Goal: Task Accomplishment & Management: Use online tool/utility

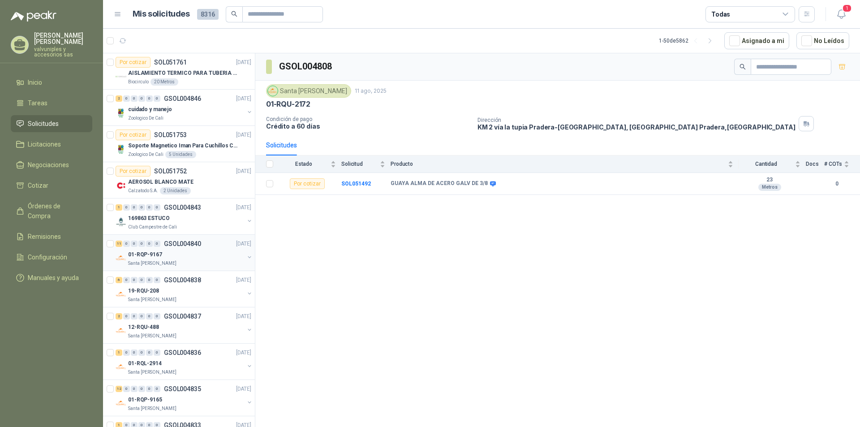
click at [150, 255] on p "01-RQP-9167" at bounding box center [145, 254] width 34 height 9
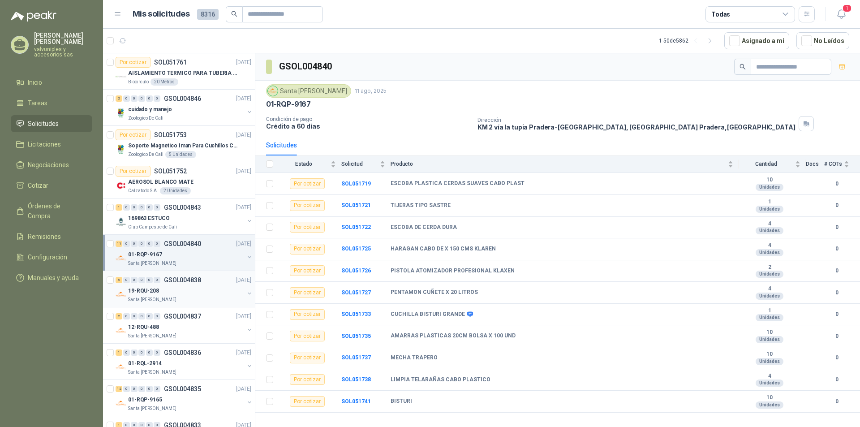
click at [155, 291] on p "19-RQU-208" at bounding box center [143, 291] width 31 height 9
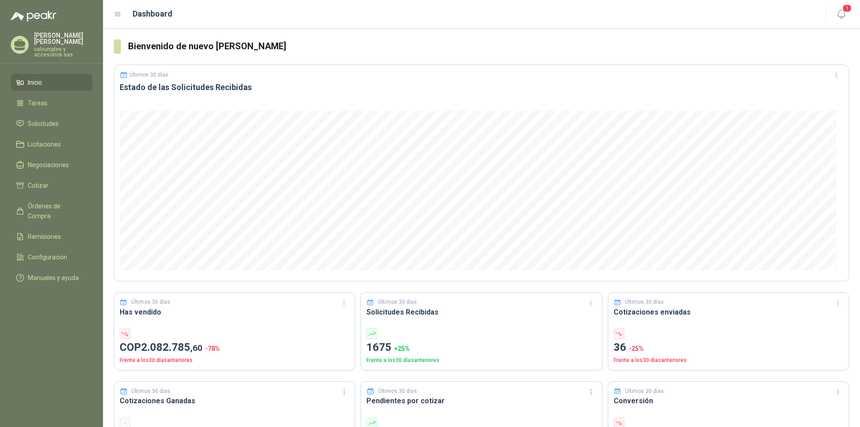
click at [42, 106] on ul "Inicio Tareas Solicitudes Licitaciones Negociaciones Cotizar Órdenes de Compra …" at bounding box center [51, 182] width 103 height 216
click at [46, 119] on span "Solicitudes" at bounding box center [43, 124] width 31 height 10
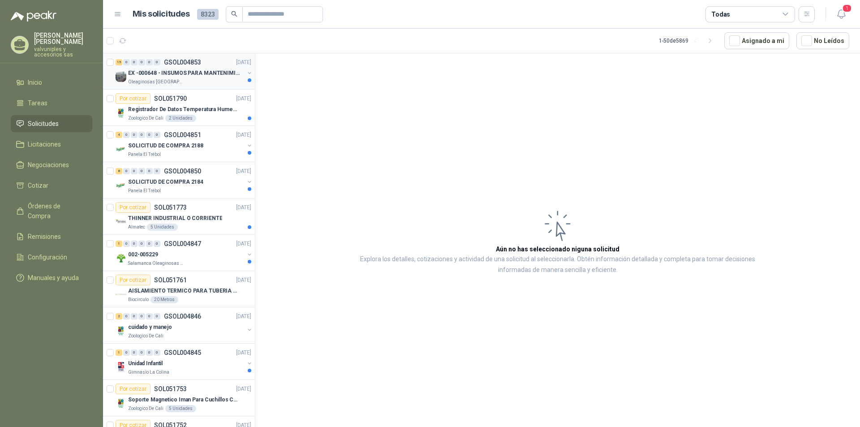
click at [159, 71] on p "EX -000648 - INSUMOS PARA MANTENIMIENITO MECANICO" at bounding box center [183, 73] width 111 height 9
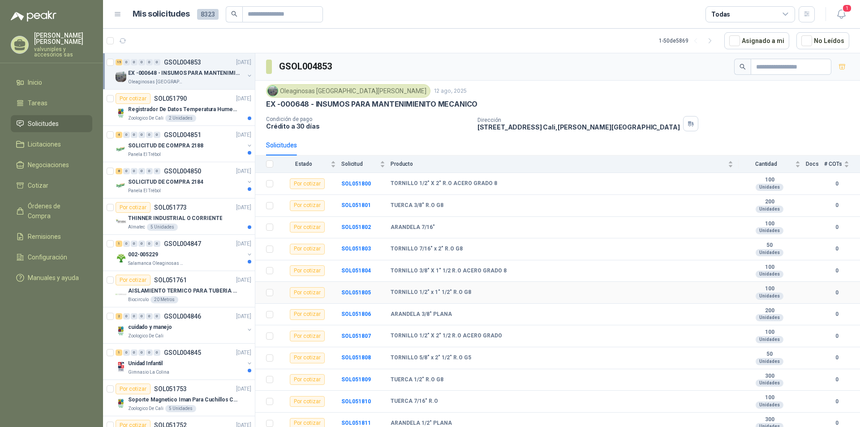
scroll to position [69, 0]
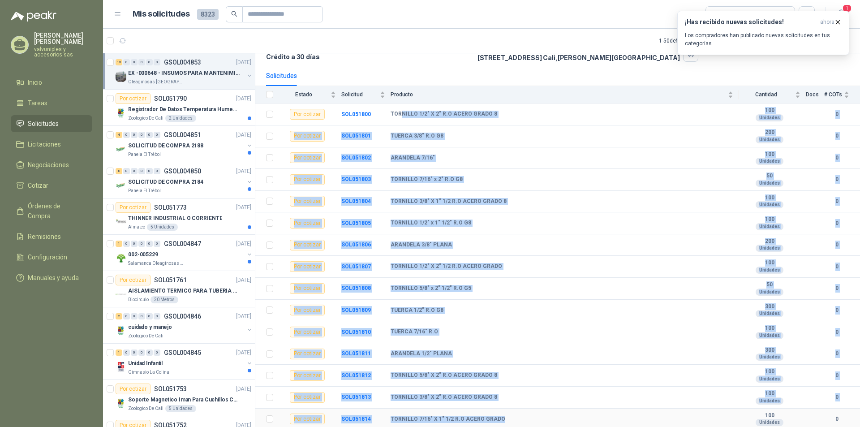
drag, startPoint x: 400, startPoint y: 111, endPoint x: 556, endPoint y: 423, distance: 348.4
click at [556, 423] on tbody "Por cotizar SOL051800 TORNILLO 1/2" X 2" R.O ACERO GRADO 8 100 Unidades 0 Por c…" at bounding box center [557, 266] width 605 height 326
copy tbody "NILLO 1/2" X 2" R.O ACERO GRADO 8 100 Unidades 0 Por cotizar SOL051801 TUERCA 3…"
click at [490, 203] on b "TORNILLO 3/8" X 1" 1/2 R.O ACERO GRADO 8" at bounding box center [448, 201] width 116 height 7
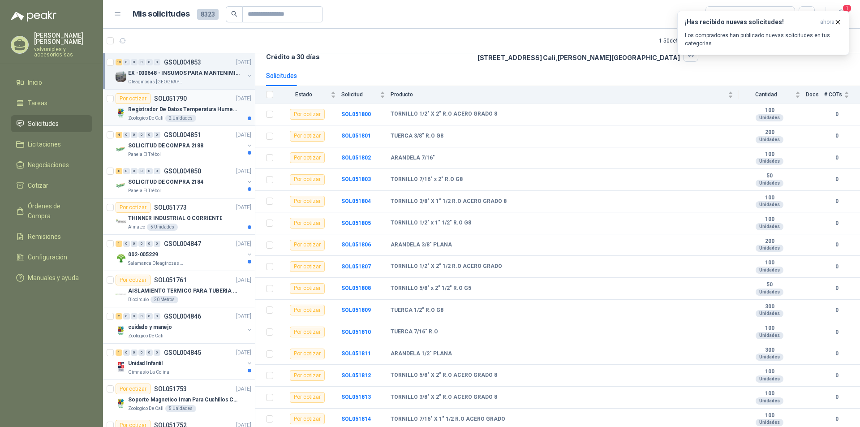
click at [166, 109] on p "Registrador De Datos Temperatura Humedad Usb 32.000 Registro" at bounding box center [183, 109] width 111 height 9
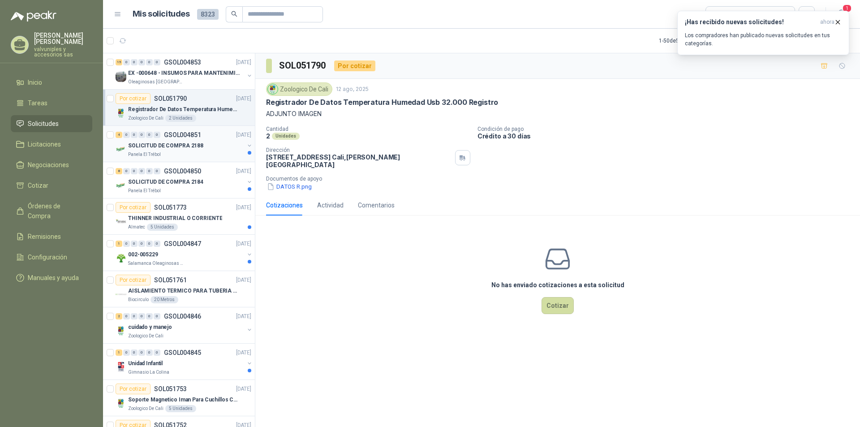
click at [159, 146] on p "SOLICITUD DE COMPRA 2188" at bounding box center [165, 146] width 75 height 9
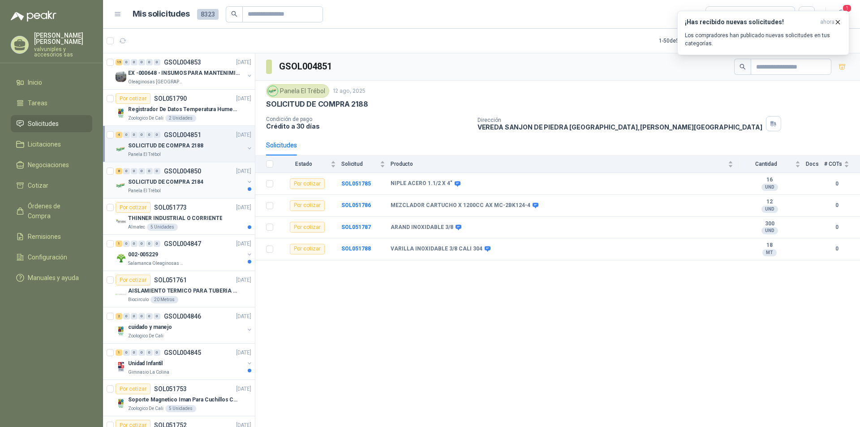
click at [159, 182] on p "SOLICITUD DE COMPRA 2184" at bounding box center [165, 182] width 75 height 9
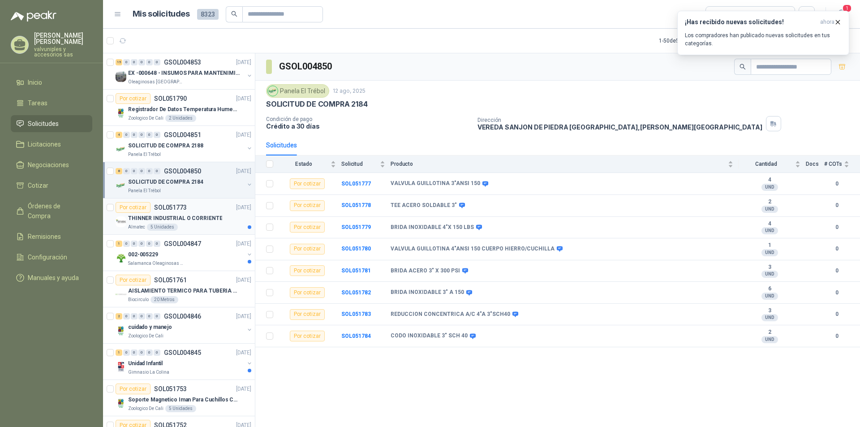
click at [159, 216] on p "THINNER INDUSTRIAL O CORRIENTE" at bounding box center [175, 218] width 94 height 9
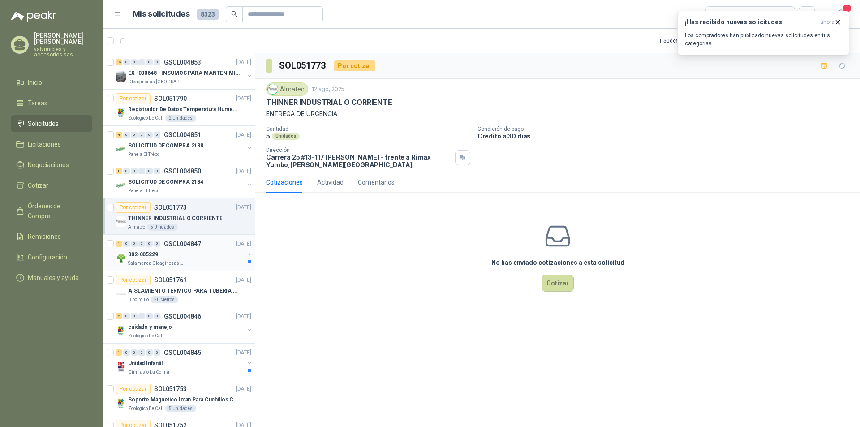
click at [142, 254] on p "002-005229" at bounding box center [143, 254] width 30 height 9
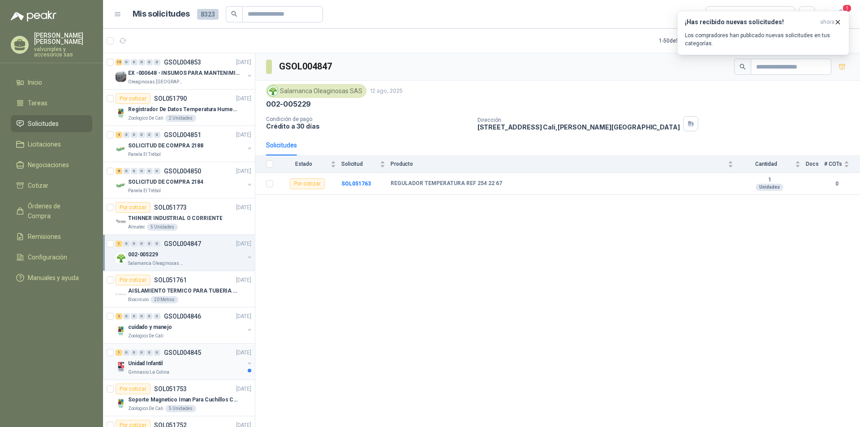
click at [155, 361] on p "Unidad Infantil" at bounding box center [145, 363] width 34 height 9
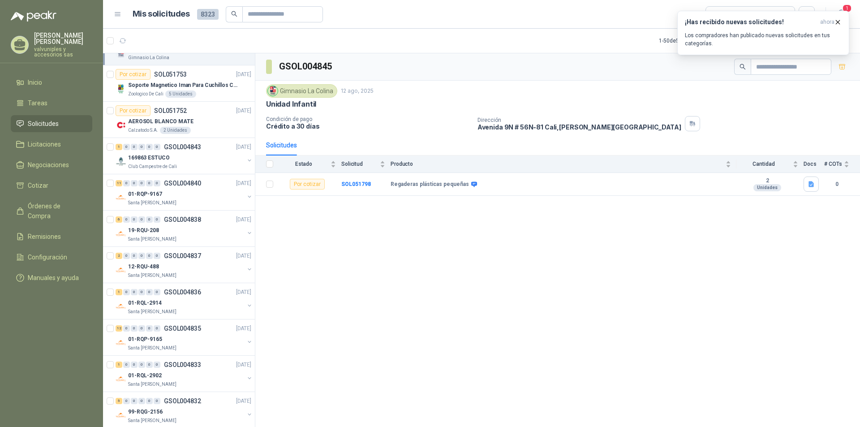
scroll to position [0, 1]
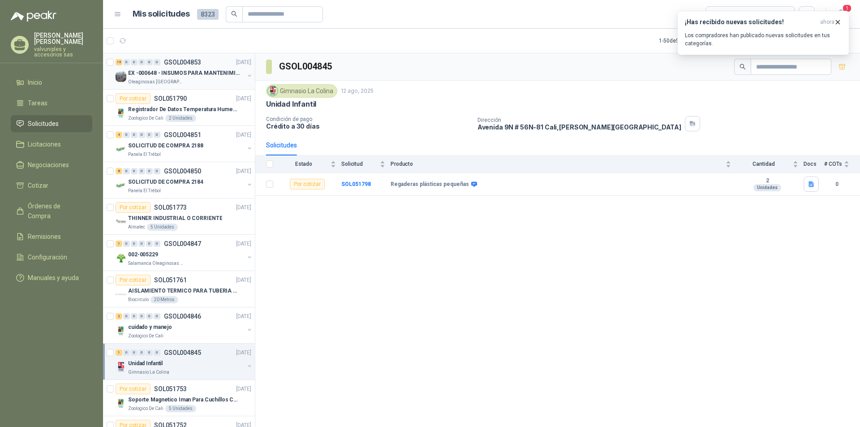
click at [164, 72] on p "EX -000648 - INSUMOS PARA MANTENIMIENITO MECANICO" at bounding box center [183, 73] width 111 height 9
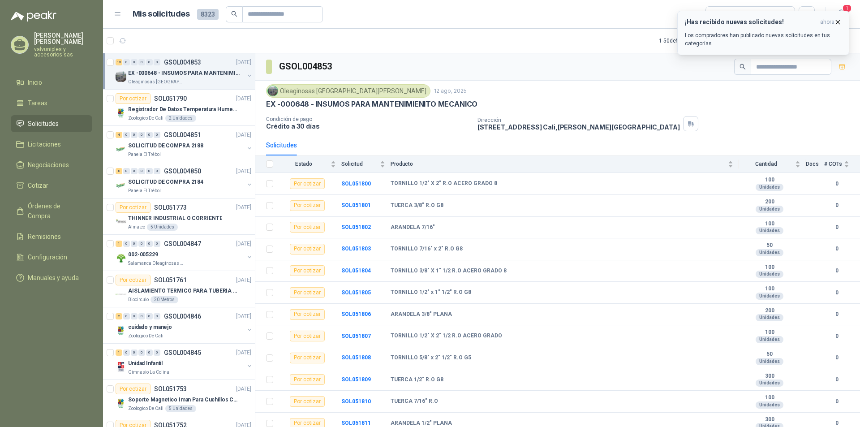
click at [715, 23] on h3 "¡Has recibido nuevas solicitudes!" at bounding box center [751, 22] width 132 height 8
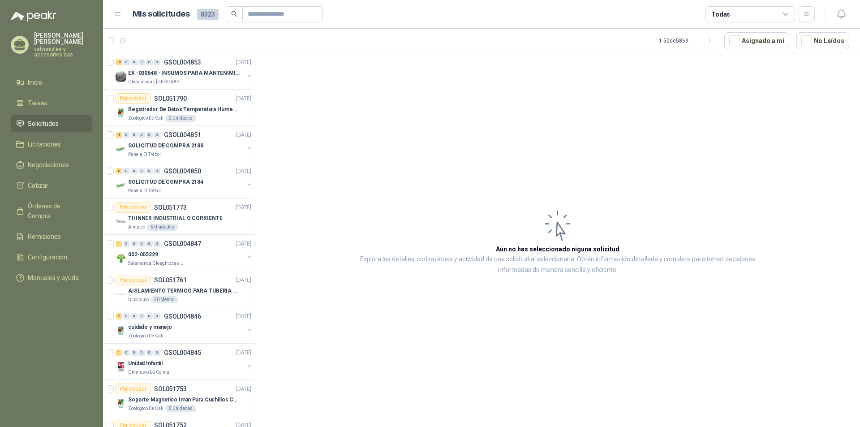
click at [46, 119] on span "Solicitudes" at bounding box center [43, 124] width 31 height 10
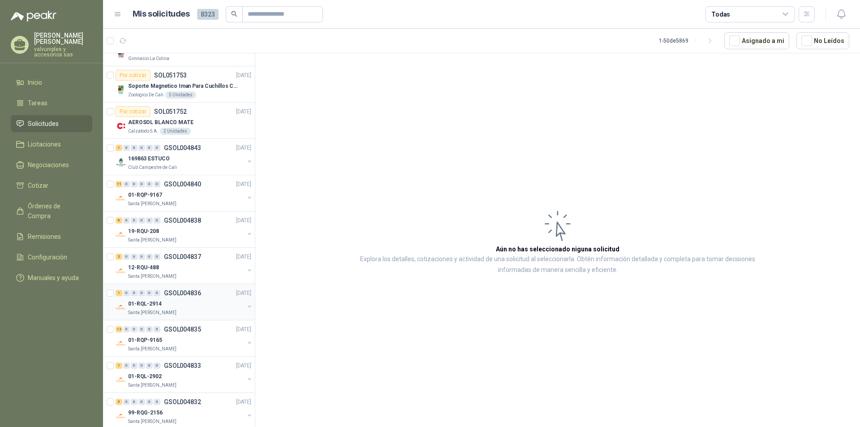
scroll to position [358, 1]
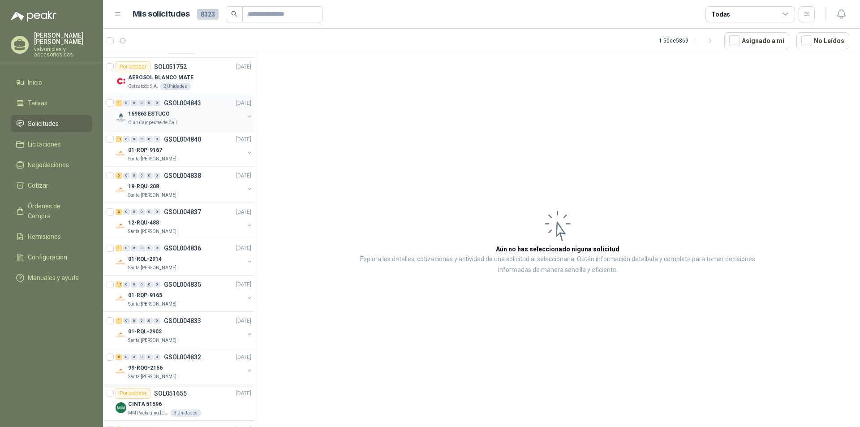
click at [153, 116] on p "169863 ESTUCO" at bounding box center [148, 114] width 41 height 9
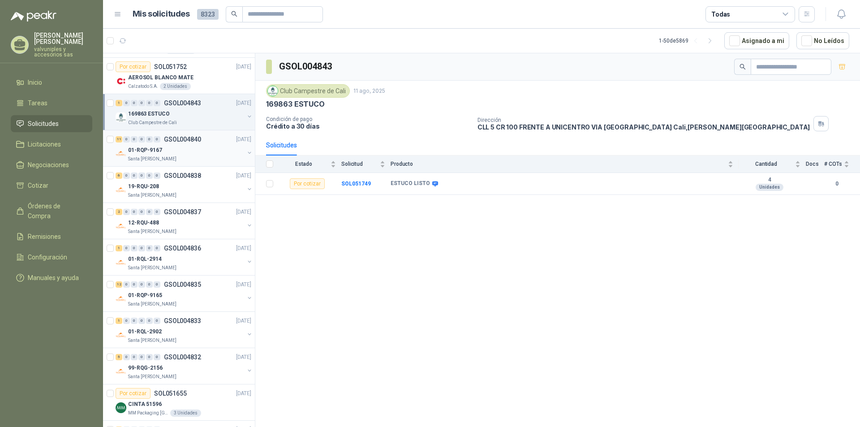
click at [156, 148] on p "01-RQP-9167" at bounding box center [145, 150] width 34 height 9
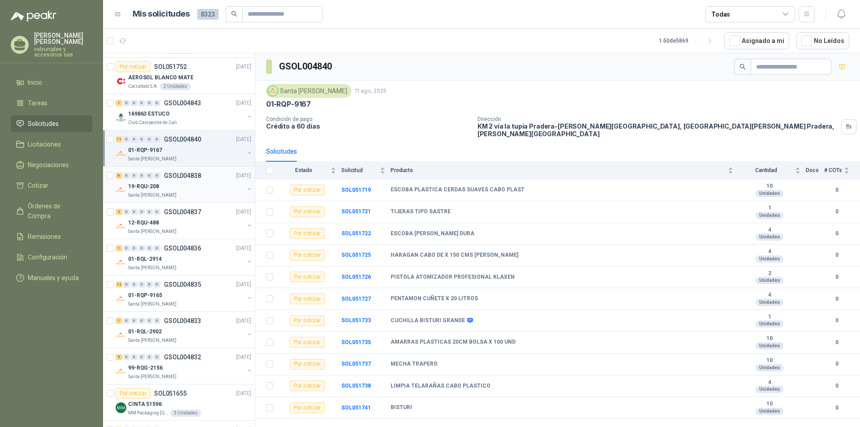
click at [144, 188] on p "19-RQU-208" at bounding box center [143, 186] width 31 height 9
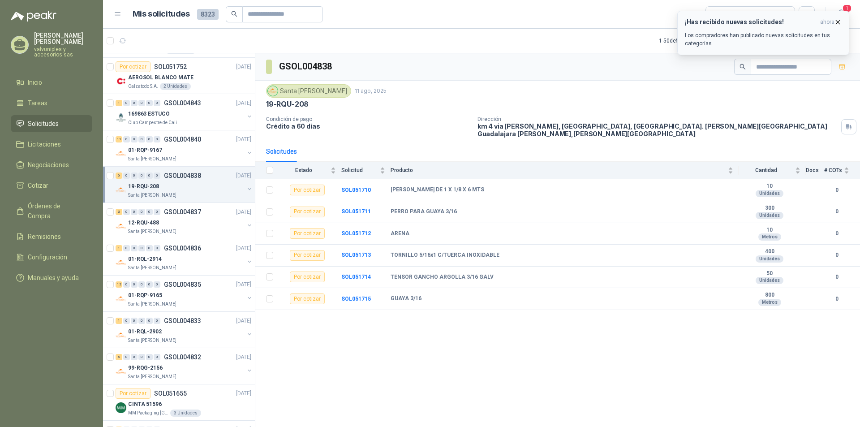
click at [753, 25] on h3 "¡Has recibido nuevas solicitudes!" at bounding box center [751, 22] width 132 height 8
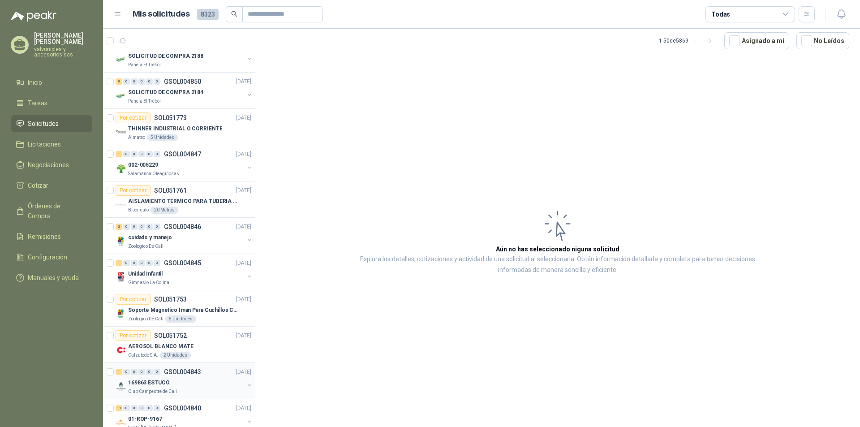
scroll to position [224, 1]
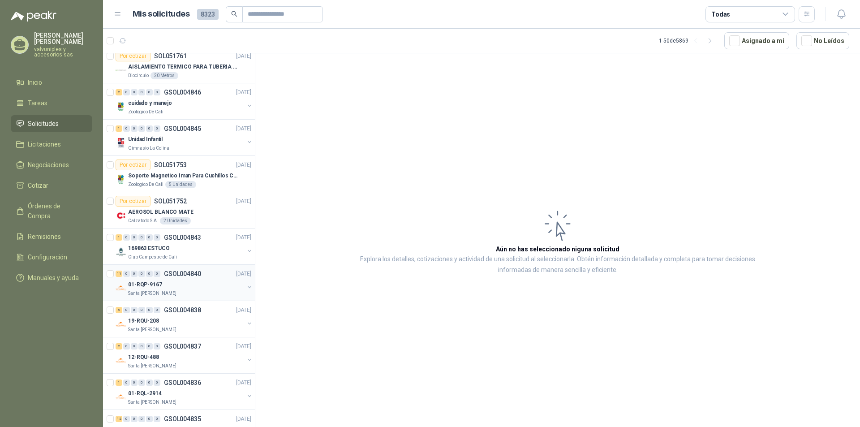
click at [145, 287] on p "01-RQP-9167" at bounding box center [145, 284] width 34 height 9
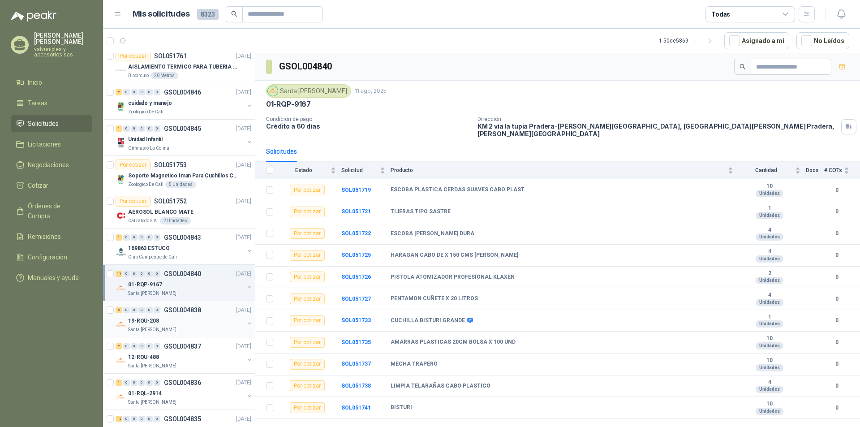
click at [144, 323] on p "19-RQU-208" at bounding box center [143, 321] width 31 height 9
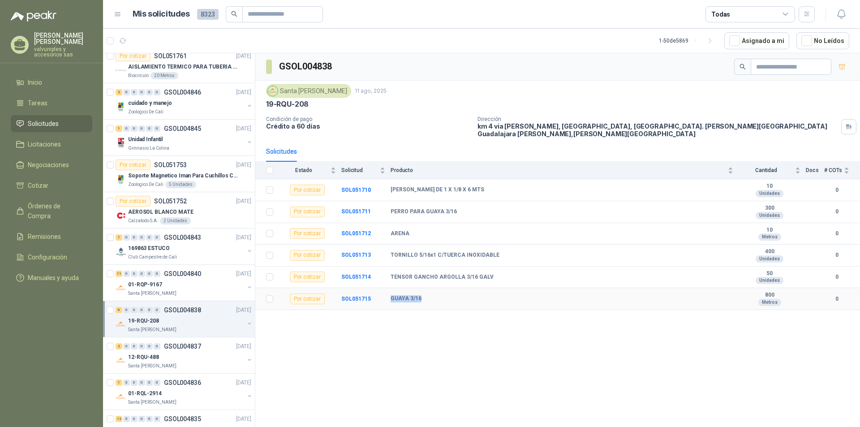
drag, startPoint x: 390, startPoint y: 292, endPoint x: 425, endPoint y: 291, distance: 34.0
click at [425, 295] on div "GUAYA 3/16" at bounding box center [561, 298] width 343 height 7
copy b "GUAYA 3/16"
drag, startPoint x: 399, startPoint y: 249, endPoint x: 470, endPoint y: 249, distance: 70.3
click at [470, 252] on b "TORNILLO 5/16x1 C/TUERCA INOXIDABLE" at bounding box center [444, 255] width 109 height 7
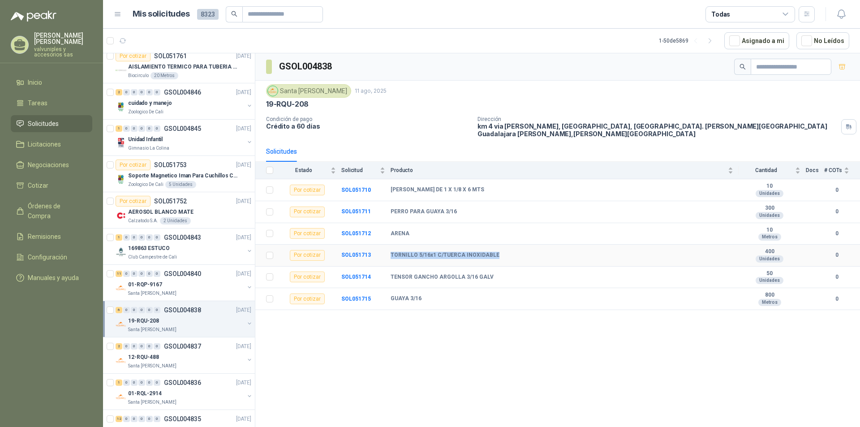
drag, startPoint x: 391, startPoint y: 248, endPoint x: 493, endPoint y: 248, distance: 102.5
click at [493, 252] on div "TORNILLO 5/16x1 C/TUERCA INOXIDABLE" at bounding box center [561, 255] width 343 height 7
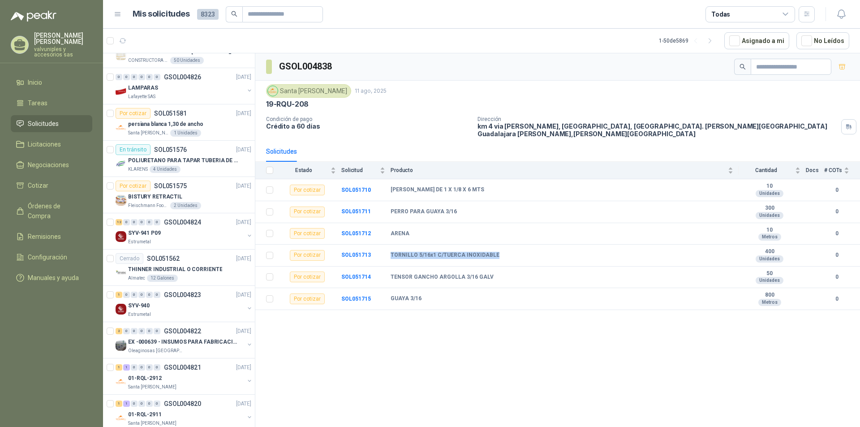
scroll to position [0, 1]
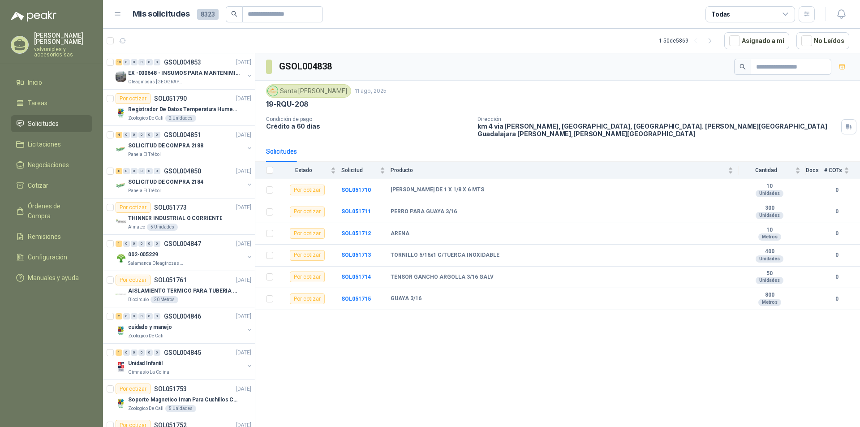
click at [528, 353] on div "GSOL004838 Santa Anita Napoles 11 ago, 2025 19-RQU-208 Condición de pago Crédit…" at bounding box center [557, 241] width 605 height 377
click at [355, 208] on b "SOL051711" at bounding box center [356, 211] width 30 height 6
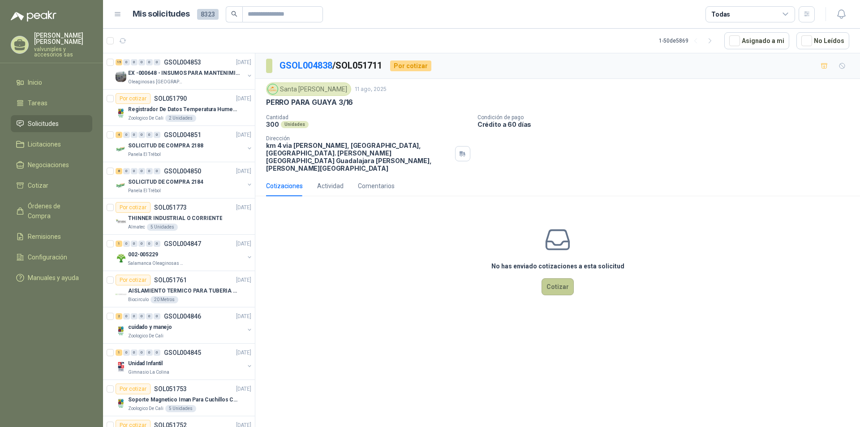
click at [552, 278] on button "Cotizar" at bounding box center [557, 286] width 32 height 17
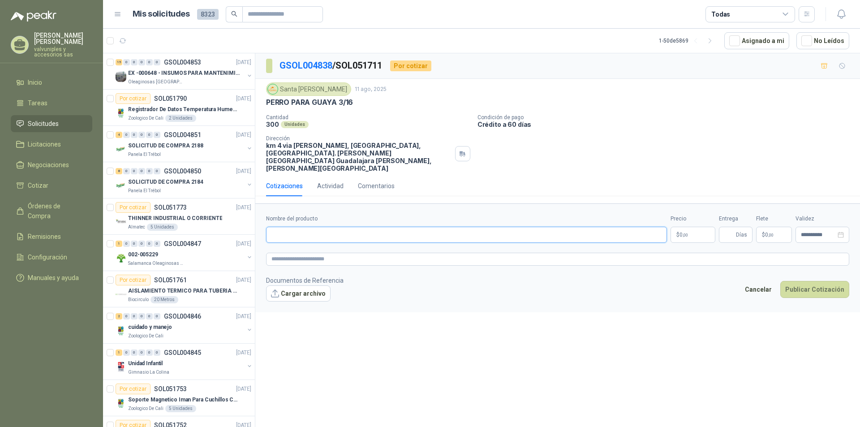
click at [330, 227] on input "Nombre del producto" at bounding box center [466, 235] width 401 height 16
paste input "**********"
type input "**********"
click at [688, 215] on body "TARQUINO GARCIA valvuniples y accesorios sas Inicio Tareas Solicitudes Licitaci…" at bounding box center [430, 213] width 860 height 427
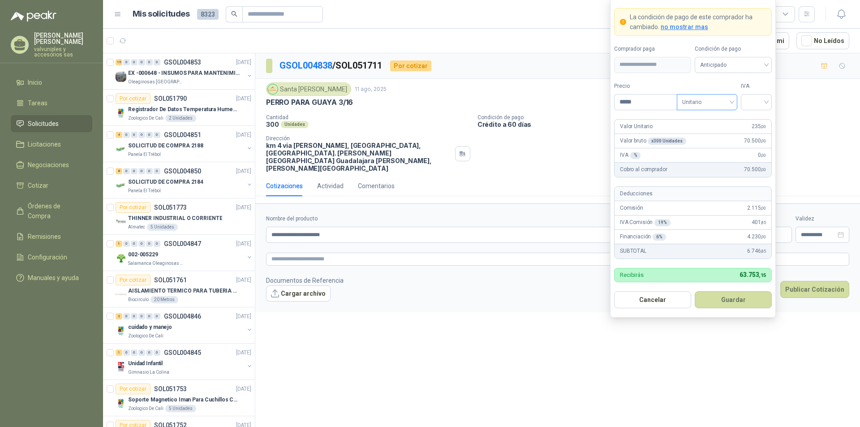
click at [730, 102] on span "Unitario" at bounding box center [707, 101] width 50 height 13
type input "*****"
click at [707, 118] on div "Unitario" at bounding box center [707, 121] width 46 height 10
click at [764, 101] on input "search" at bounding box center [756, 100] width 20 height 13
click at [750, 120] on div "19%" at bounding box center [756, 121] width 17 height 10
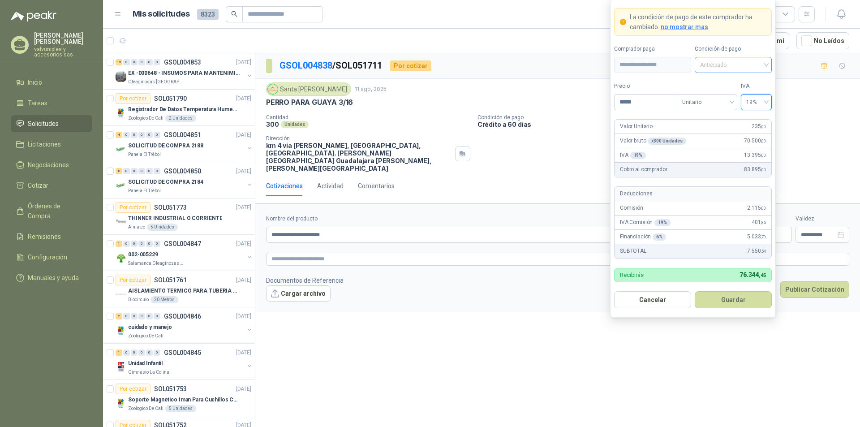
click at [764, 65] on span "Anticipado" at bounding box center [733, 64] width 66 height 13
click at [733, 97] on div "Crédito a 30 días" at bounding box center [733, 98] width 63 height 10
click at [738, 299] on button "Guardar" at bounding box center [733, 299] width 77 height 17
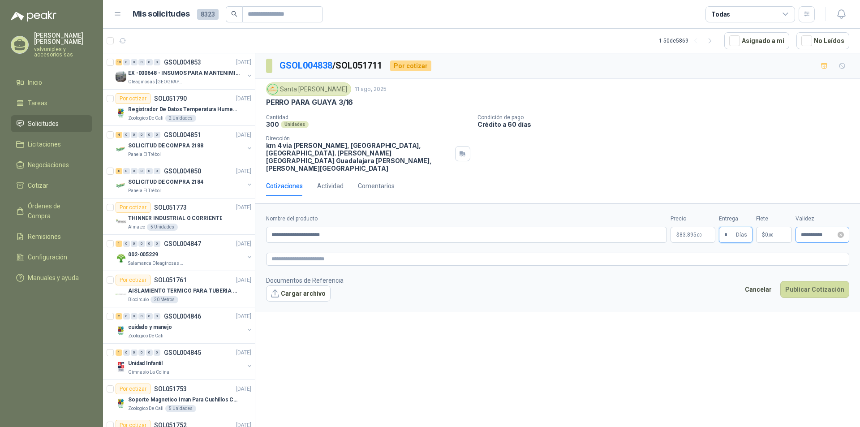
type input "*"
click at [811, 232] on input "**********" at bounding box center [818, 235] width 35 height 6
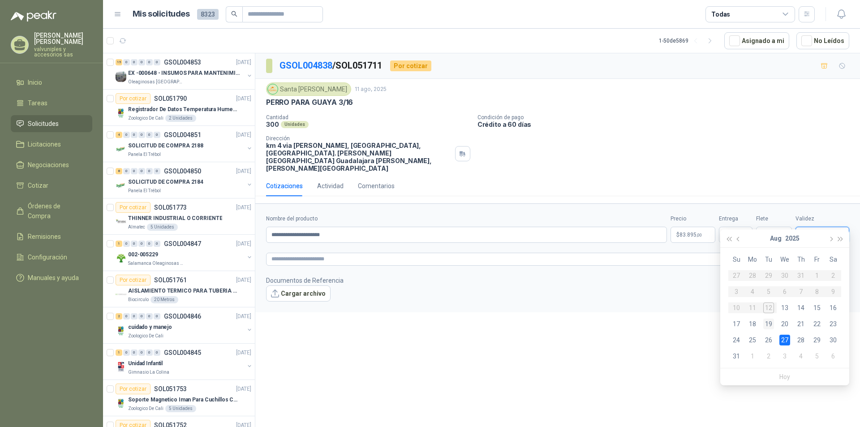
type input "**********"
click at [771, 323] on div "19" at bounding box center [768, 323] width 11 height 11
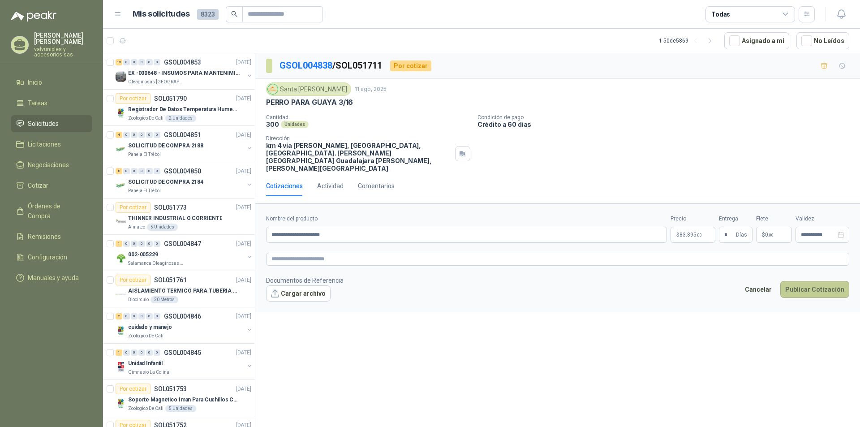
click at [802, 281] on button "Publicar Cotización" at bounding box center [814, 289] width 69 height 17
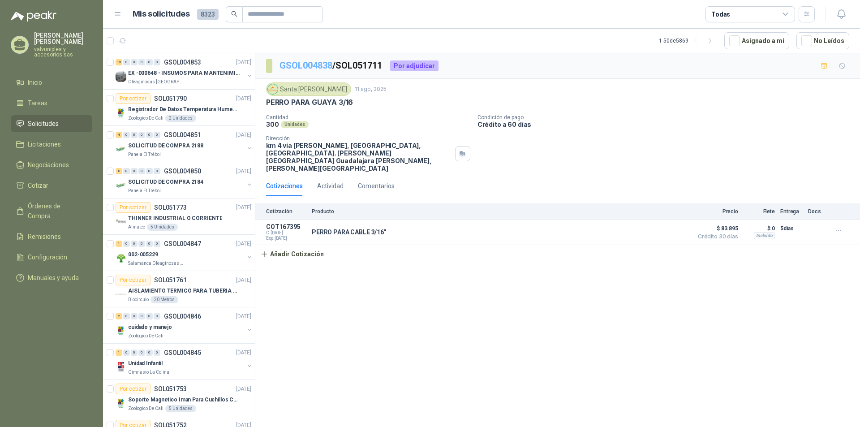
click at [303, 67] on link "GSOL004838" at bounding box center [305, 65] width 53 height 11
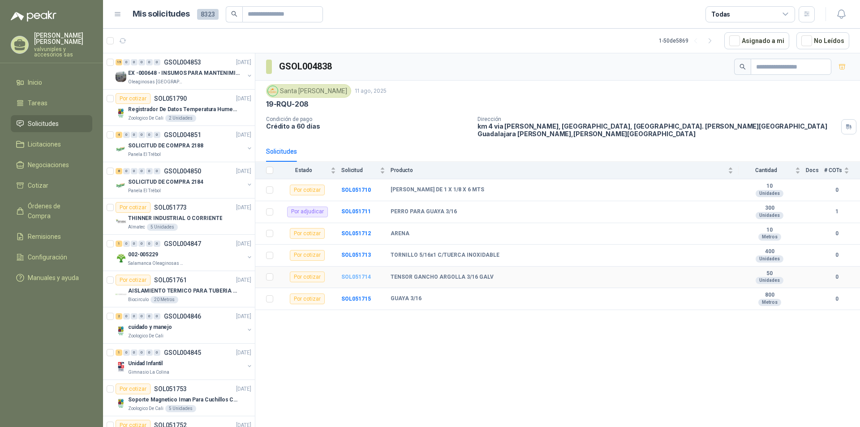
click at [360, 274] on b "SOL051714" at bounding box center [356, 277] width 30 height 6
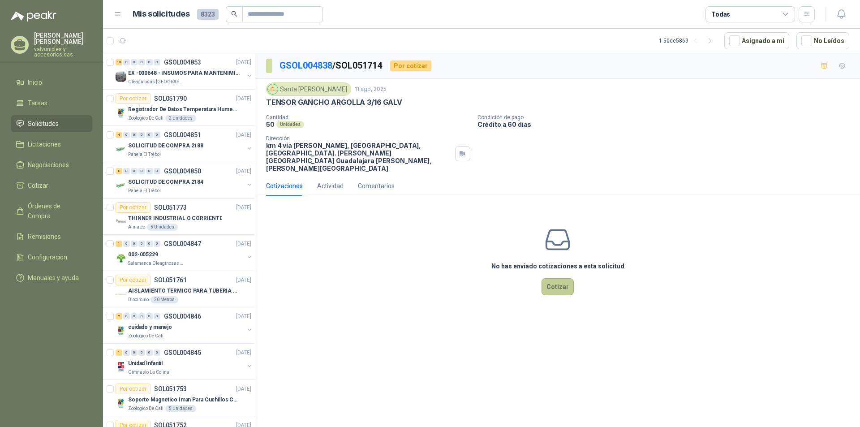
click at [557, 278] on button "Cotizar" at bounding box center [557, 286] width 32 height 17
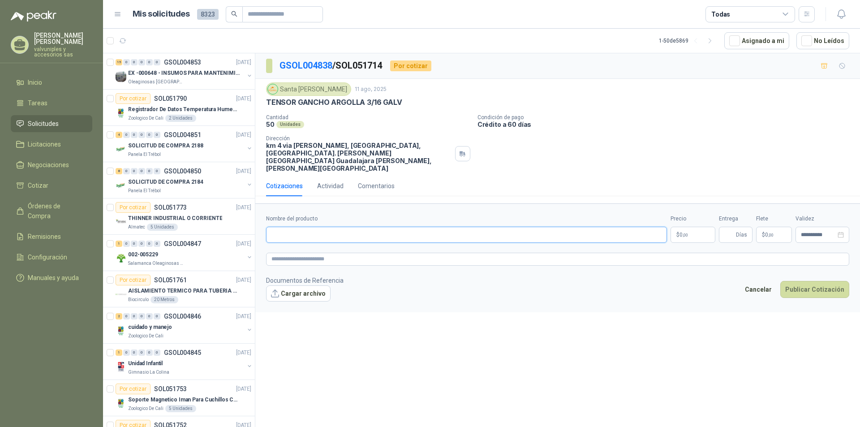
click at [321, 227] on input "Nombre del producto" at bounding box center [466, 235] width 401 height 16
paste input "**********"
type input "**********"
click at [686, 227] on p "$ 0 ,00" at bounding box center [692, 235] width 45 height 16
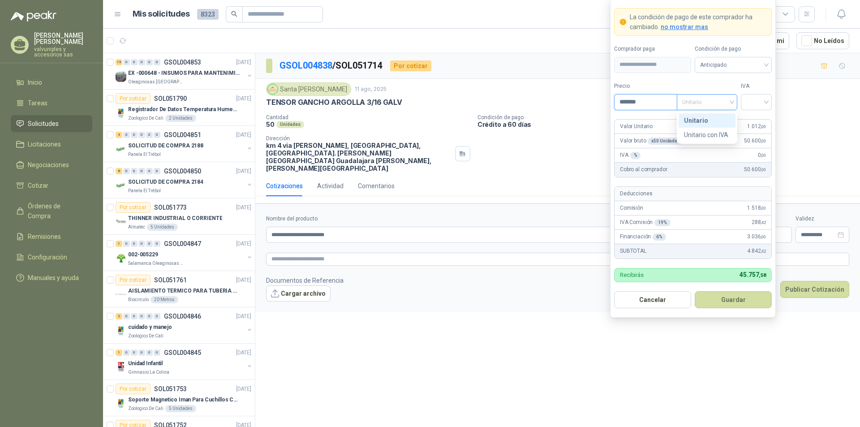
click at [730, 100] on span "Unitario" at bounding box center [707, 101] width 50 height 13
type input "*******"
click at [700, 120] on div "Unitario" at bounding box center [707, 121] width 46 height 10
click at [767, 104] on div at bounding box center [756, 102] width 31 height 16
click at [757, 120] on div "19%" at bounding box center [756, 121] width 17 height 10
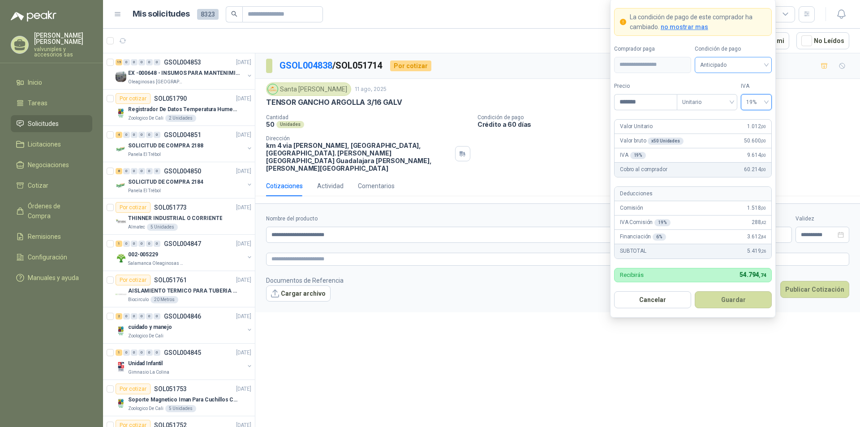
click at [763, 64] on span "Anticipado" at bounding box center [733, 64] width 66 height 13
click at [719, 98] on div "Crédito a 30 días" at bounding box center [733, 98] width 63 height 10
click at [738, 299] on button "Guardar" at bounding box center [733, 299] width 77 height 17
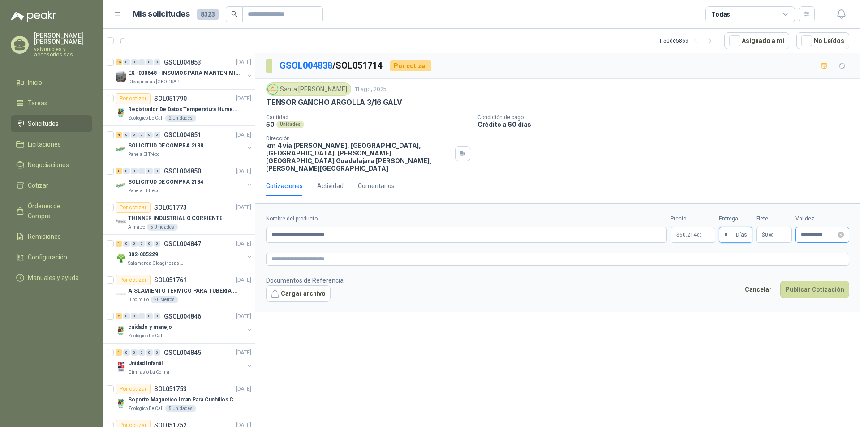
type input "*"
click at [823, 232] on input "**********" at bounding box center [818, 235] width 35 height 6
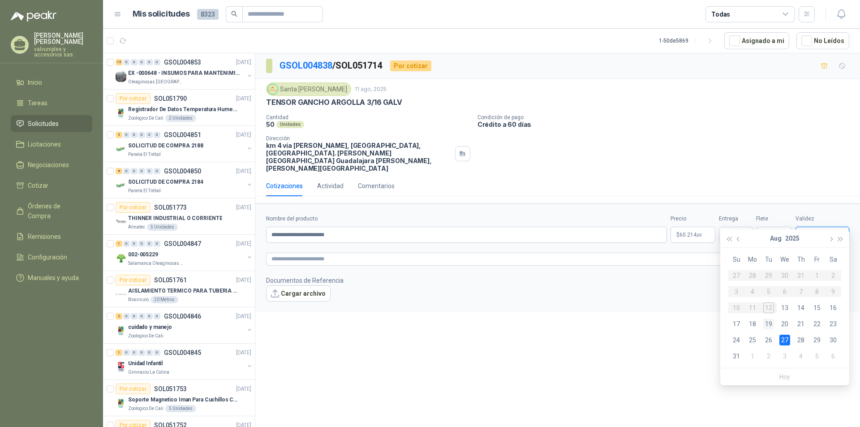
type input "**********"
click at [768, 325] on div "19" at bounding box center [768, 323] width 11 height 11
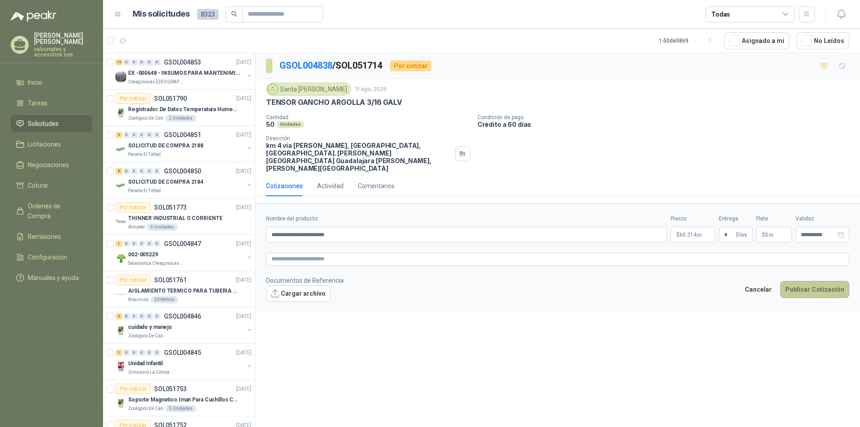
click at [803, 281] on button "Publicar Cotización" at bounding box center [814, 289] width 69 height 17
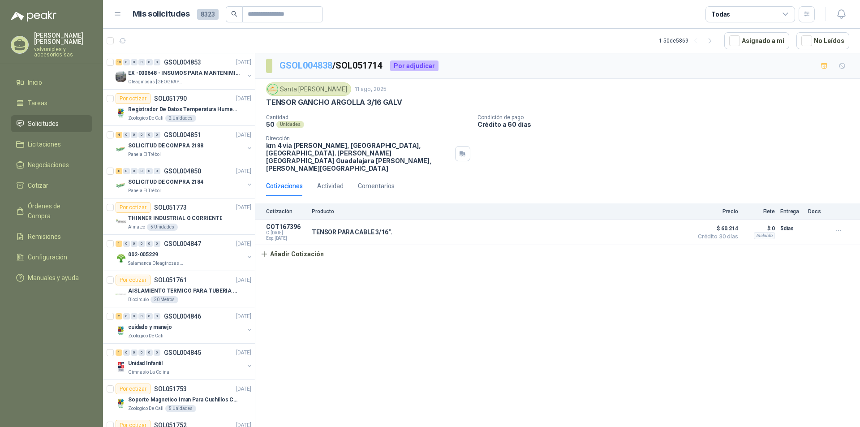
click at [289, 65] on link "GSOL004838" at bounding box center [305, 65] width 53 height 11
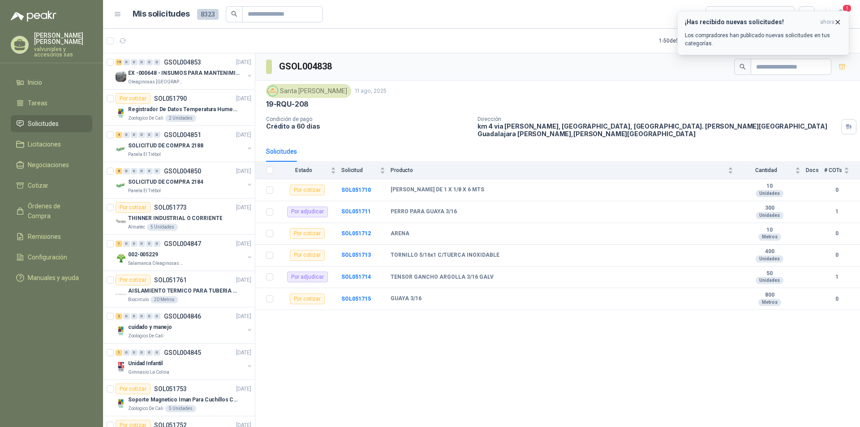
click at [731, 26] on div "¡Has recibido nuevas solicitudes! ahora Los compradores han publicado nuevas so…" at bounding box center [763, 32] width 157 height 29
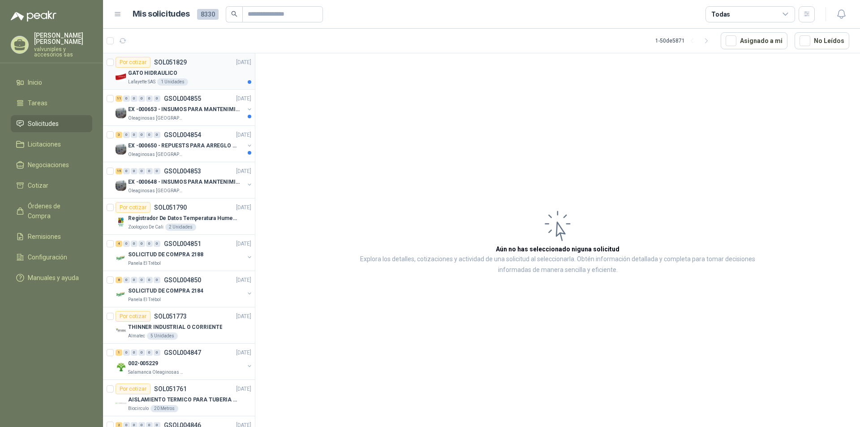
click at [154, 73] on p "GATO HIDRAULICO" at bounding box center [152, 73] width 49 height 9
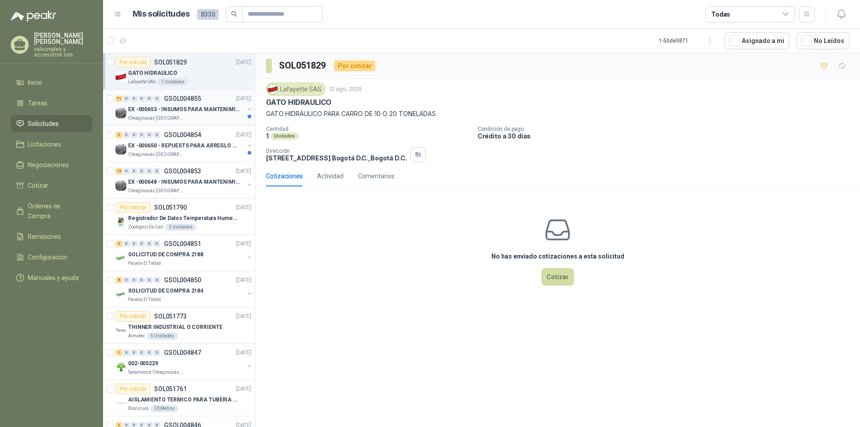
click at [167, 110] on p "EX -000653 - INSUMOS PARA MANTENIMIENTO A CADENAS" at bounding box center [183, 109] width 111 height 9
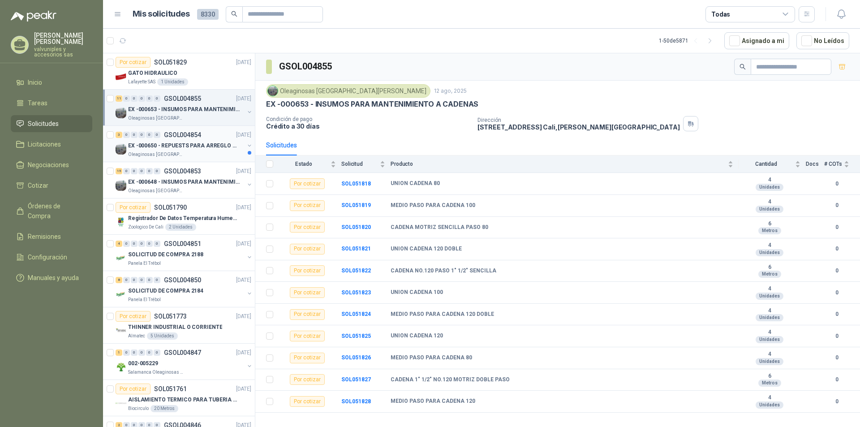
click at [156, 143] on p "EX -000650 - REPUESTS PARA ARREGLO BOMBA DE PLANTA" at bounding box center [183, 146] width 111 height 9
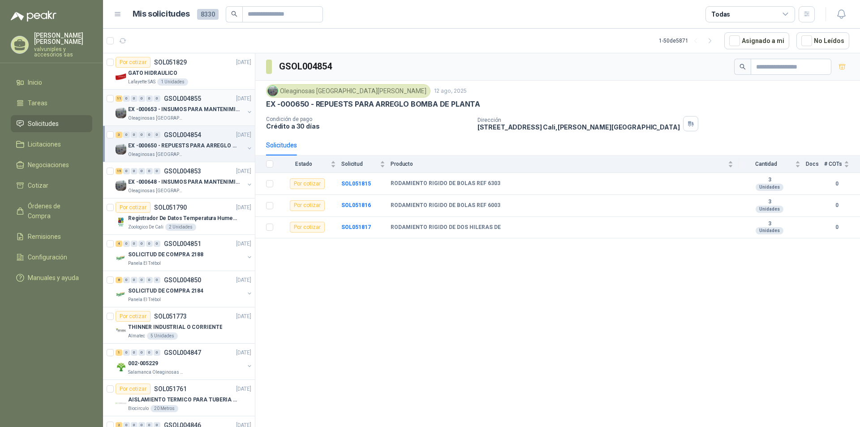
click at [167, 109] on p "EX -000653 - INSUMOS PARA MANTENIMIENTO A CADENAS" at bounding box center [183, 109] width 111 height 9
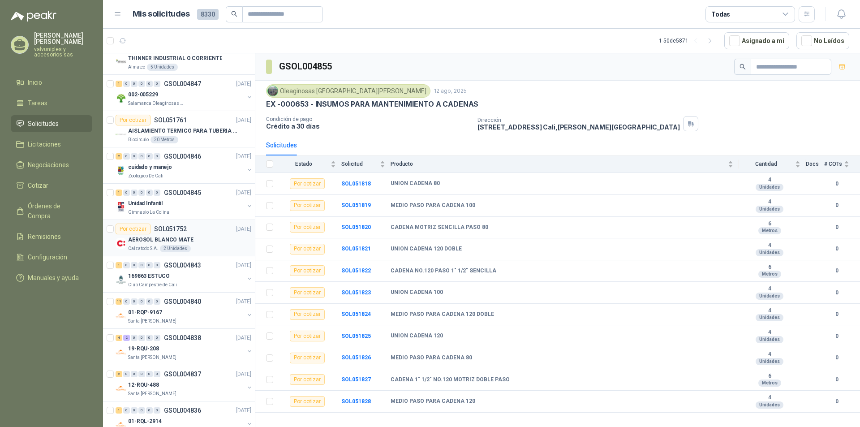
scroll to position [313, 0]
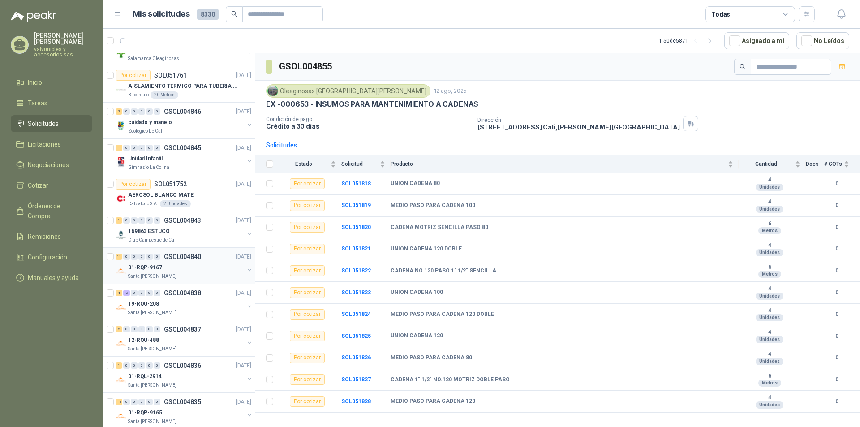
click at [153, 269] on p "01-RQP-9167" at bounding box center [145, 267] width 34 height 9
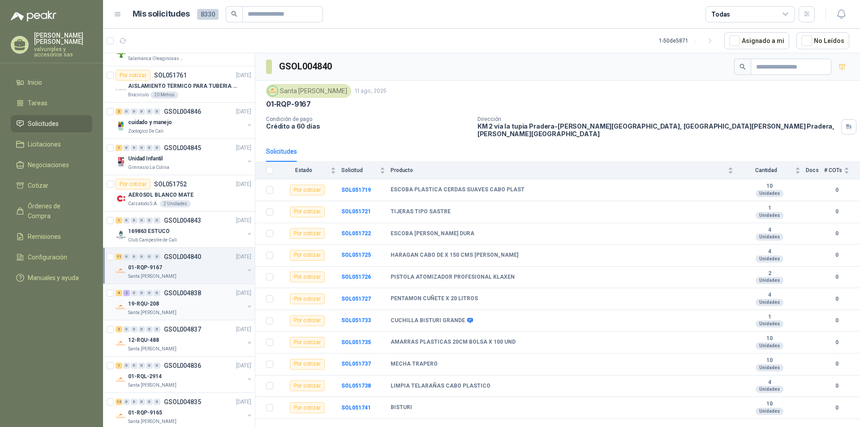
click at [144, 304] on p "19-RQU-208" at bounding box center [143, 304] width 31 height 9
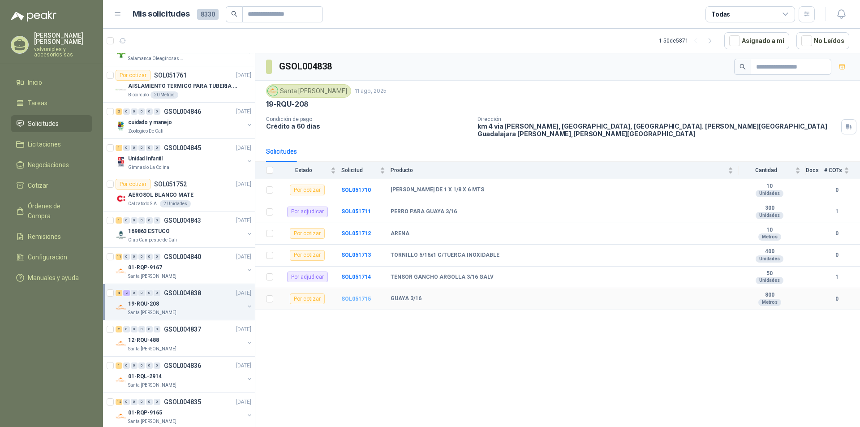
click at [352, 296] on b "SOL051715" at bounding box center [356, 299] width 30 height 6
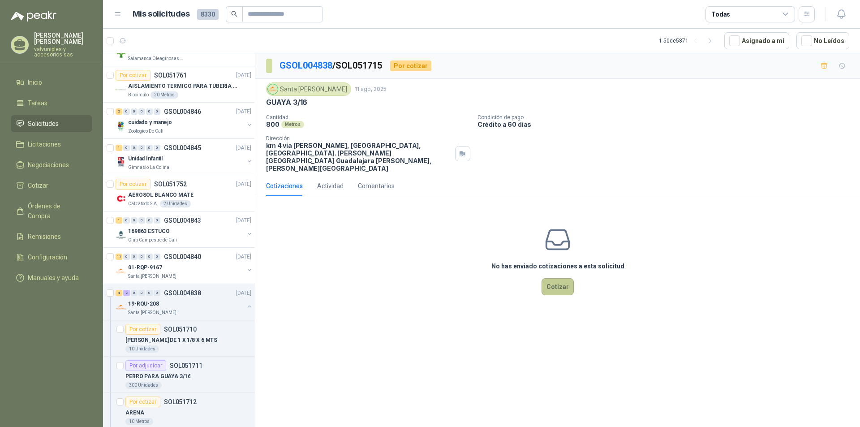
click at [553, 278] on button "Cotizar" at bounding box center [557, 286] width 32 height 17
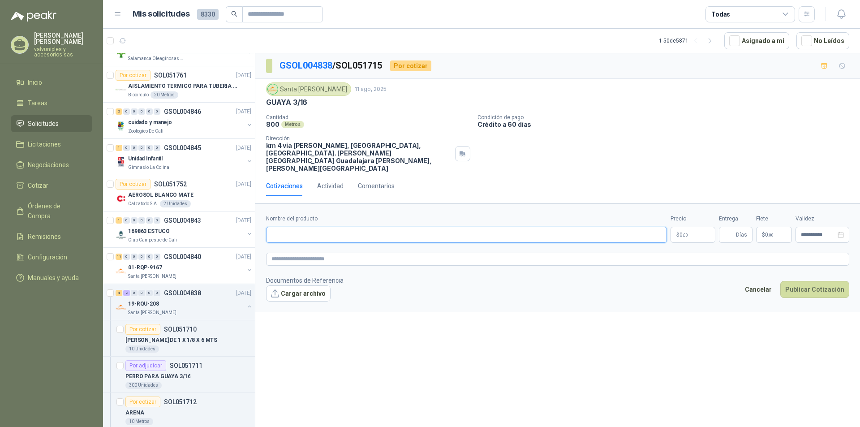
click at [322, 227] on input "Nombre del producto" at bounding box center [466, 235] width 401 height 16
type input "**********"
click at [690, 218] on body "TARQUINO GARCIA valvuniples y accesorios sas Inicio Tareas Solicitudes Licitaci…" at bounding box center [430, 213] width 860 height 427
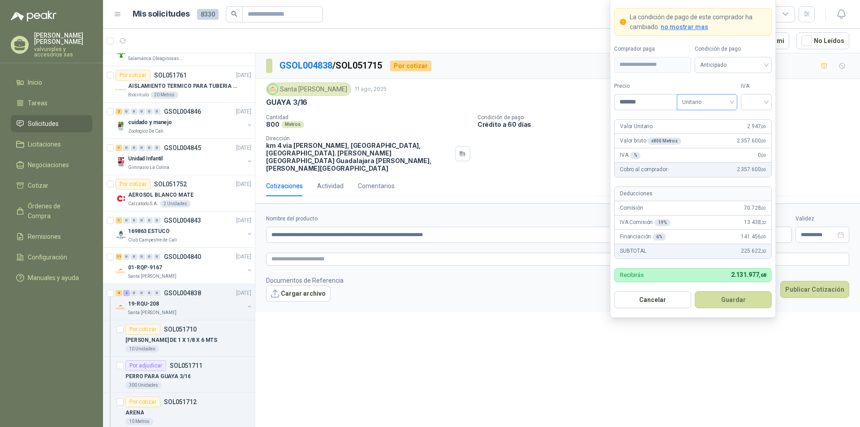
click at [732, 99] on span "Unitario" at bounding box center [707, 101] width 50 height 13
click at [706, 120] on div "Unitario" at bounding box center [707, 121] width 46 height 10
click at [648, 100] on input "*******" at bounding box center [645, 101] width 62 height 15
click at [730, 103] on span "Unitario" at bounding box center [707, 101] width 50 height 13
click at [706, 120] on div "Unitario" at bounding box center [707, 121] width 46 height 10
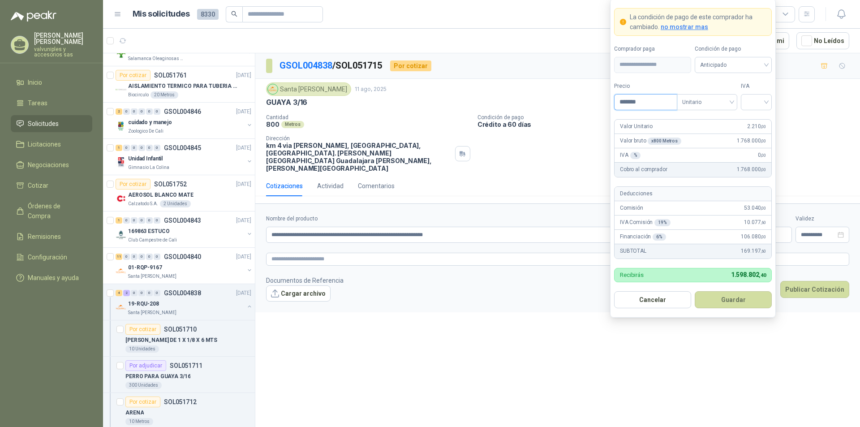
drag, startPoint x: 630, startPoint y: 98, endPoint x: 642, endPoint y: 97, distance: 12.1
click at [642, 97] on input "*******" at bounding box center [645, 101] width 62 height 15
click at [729, 102] on span "Unitario" at bounding box center [707, 101] width 50 height 13
click at [709, 117] on div "Unitario" at bounding box center [707, 121] width 46 height 10
click at [661, 105] on input "*******" at bounding box center [645, 101] width 62 height 15
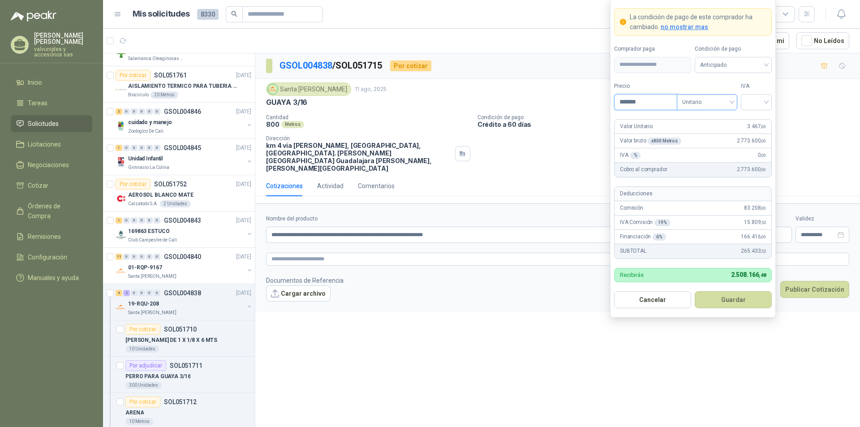
click at [733, 102] on div "Unitario" at bounding box center [707, 102] width 60 height 16
click at [705, 119] on div "Unitario" at bounding box center [707, 121] width 46 height 10
drag, startPoint x: 624, startPoint y: 101, endPoint x: 665, endPoint y: 103, distance: 41.7
click at [665, 103] on input "*******" at bounding box center [645, 101] width 62 height 15
click at [732, 99] on div "Unitario" at bounding box center [707, 102] width 60 height 16
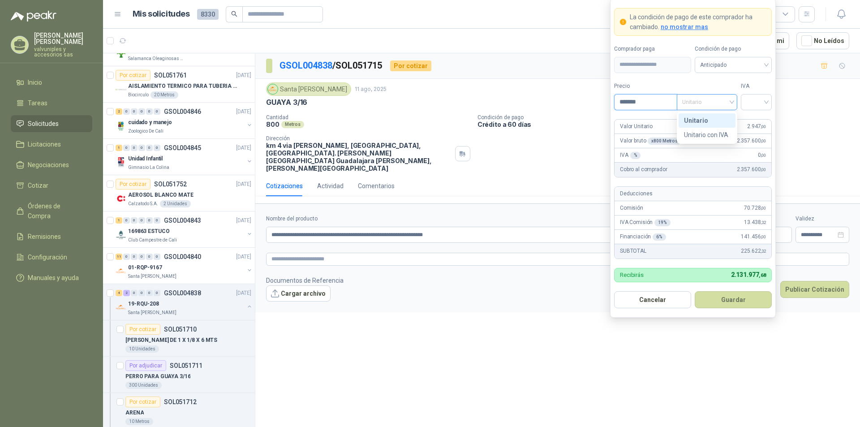
type input "*******"
click at [699, 120] on div "Unitario" at bounding box center [707, 121] width 46 height 10
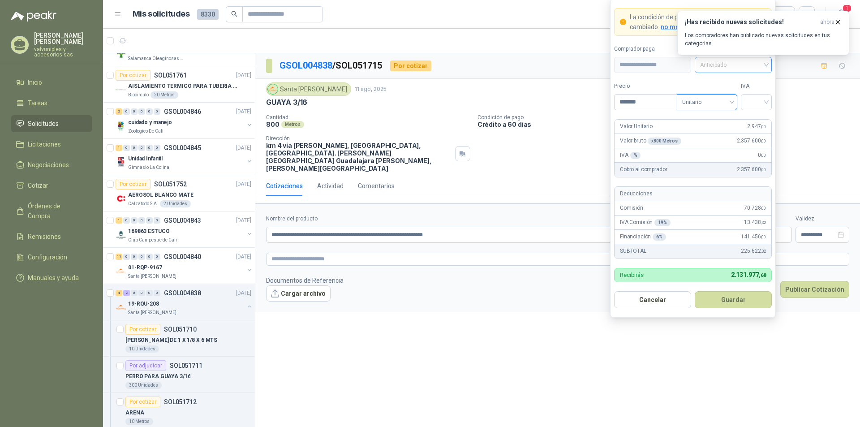
click at [768, 65] on div "Anticipado" at bounding box center [733, 65] width 77 height 16
click at [736, 94] on div "Crédito a 30 días" at bounding box center [733, 98] width 63 height 10
click at [735, 21] on h3 "¡Has recibido nuevas solicitudes!" at bounding box center [751, 22] width 132 height 8
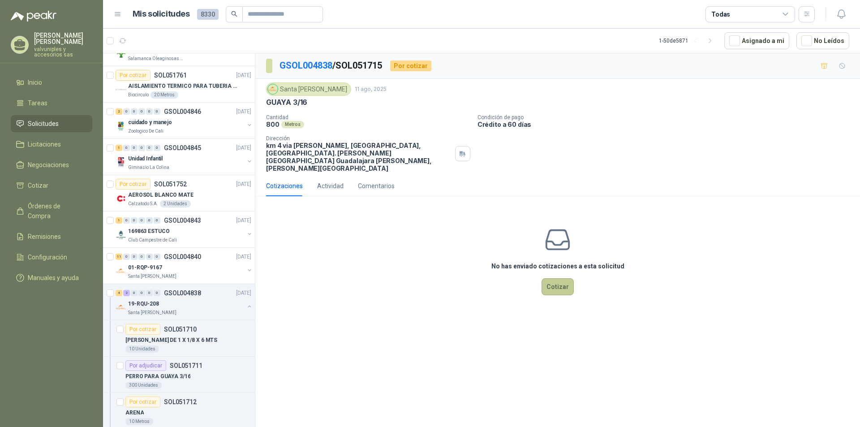
click at [555, 278] on button "Cotizar" at bounding box center [557, 286] width 32 height 17
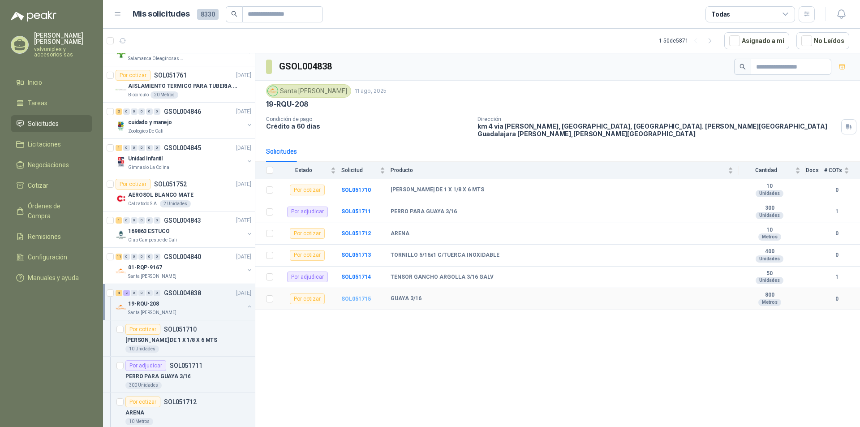
click at [355, 296] on b "SOL051715" at bounding box center [356, 299] width 30 height 6
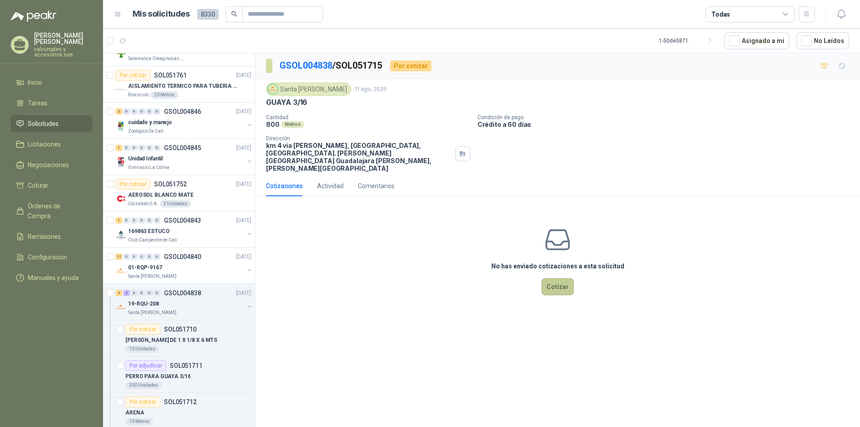
click at [564, 278] on button "Cotizar" at bounding box center [557, 286] width 32 height 17
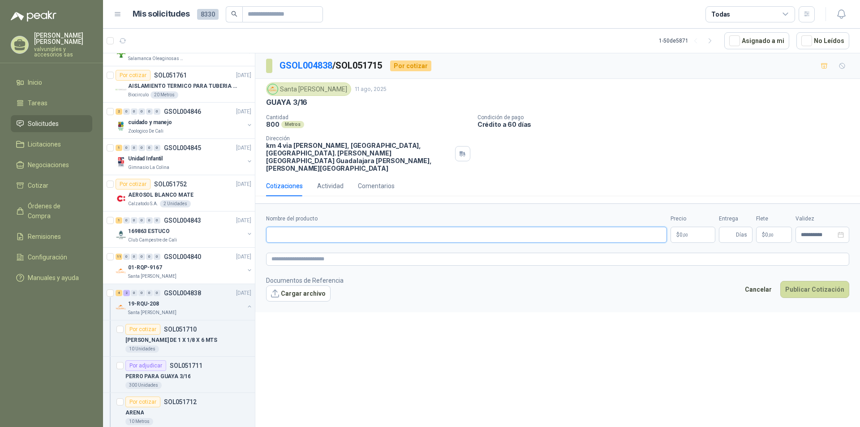
click at [321, 227] on input "Nombre del producto" at bounding box center [466, 235] width 401 height 16
click at [409, 253] on textarea at bounding box center [557, 259] width 583 height 13
click at [319, 227] on input "Nombre del producto" at bounding box center [466, 235] width 401 height 16
click at [409, 253] on textarea at bounding box center [557, 259] width 583 height 13
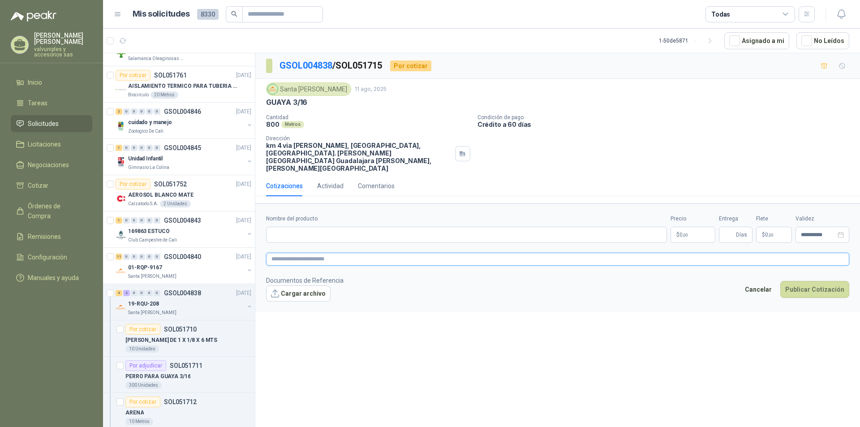
click at [409, 253] on textarea at bounding box center [557, 259] width 583 height 13
click at [387, 253] on textarea at bounding box center [557, 259] width 583 height 13
click at [378, 253] on textarea at bounding box center [557, 259] width 583 height 13
drag, startPoint x: 409, startPoint y: 324, endPoint x: 365, endPoint y: 277, distance: 64.0
click at [392, 304] on div "**********" at bounding box center [557, 241] width 605 height 377
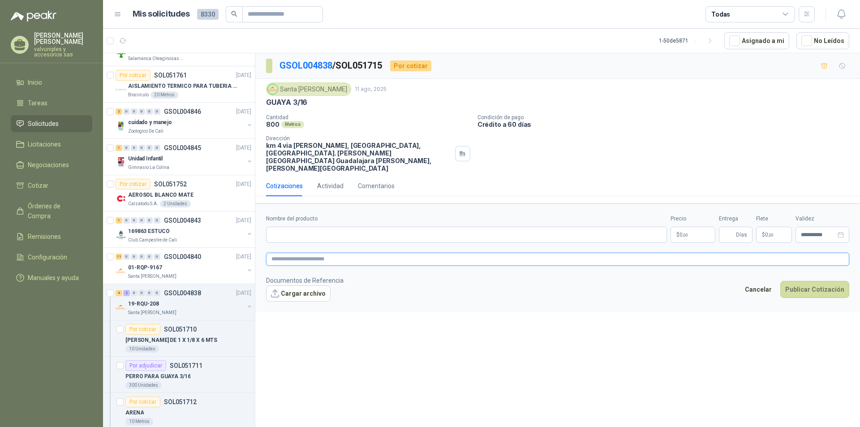
drag, startPoint x: 344, startPoint y: 244, endPoint x: 324, endPoint y: 233, distance: 22.2
click at [343, 253] on textarea at bounding box center [557, 259] width 583 height 13
click at [316, 227] on input "Nombre del producto" at bounding box center [466, 235] width 401 height 16
click at [331, 227] on input "Nombre del producto" at bounding box center [466, 235] width 401 height 16
click at [407, 253] on textarea at bounding box center [557, 259] width 583 height 13
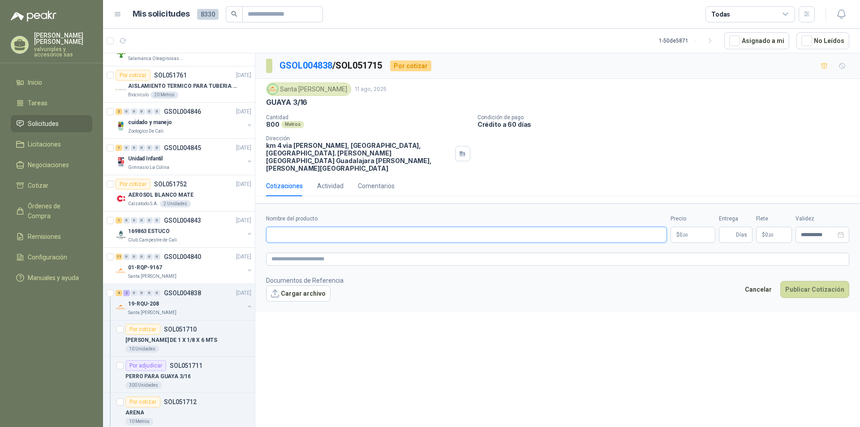
click at [346, 227] on input "Nombre del producto" at bounding box center [466, 235] width 401 height 16
click at [409, 253] on textarea at bounding box center [557, 259] width 583 height 13
click at [333, 227] on input "Nombre del producto" at bounding box center [466, 235] width 401 height 16
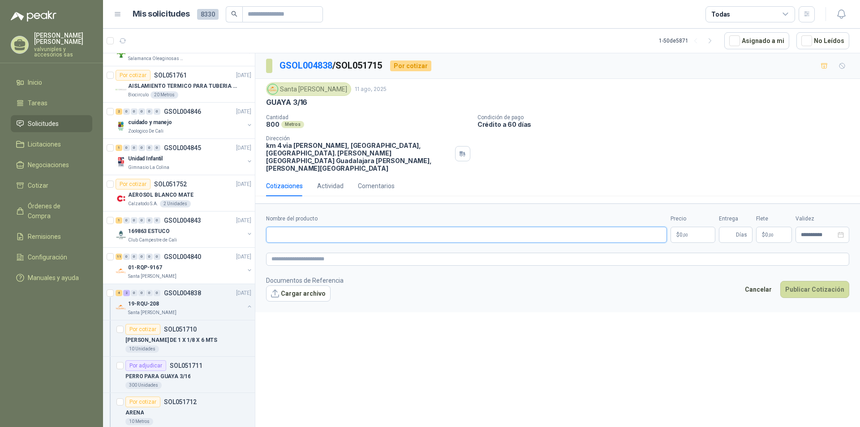
click at [320, 227] on input "Nombre del producto" at bounding box center [466, 235] width 401 height 16
click at [321, 227] on input "Nombre del producto" at bounding box center [466, 235] width 401 height 16
type input "*"
drag, startPoint x: 336, startPoint y: 224, endPoint x: 352, endPoint y: 232, distance: 17.8
click at [337, 227] on input "**********" at bounding box center [466, 235] width 401 height 16
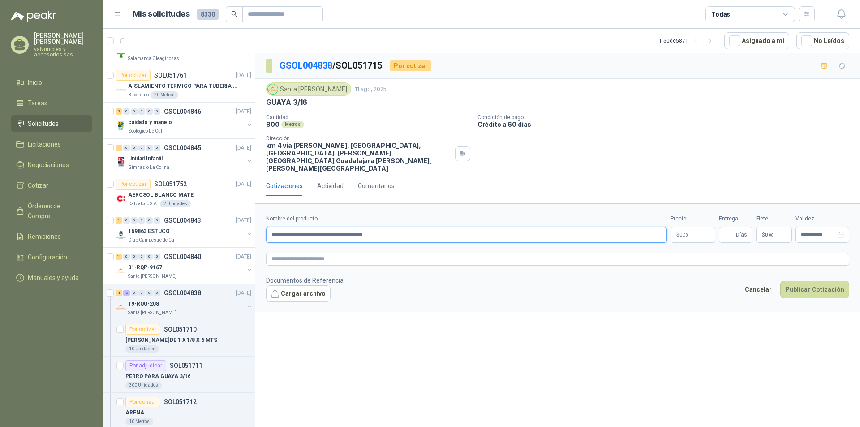
click at [383, 227] on input "**********" at bounding box center [466, 235] width 401 height 16
type input "**********"
click at [688, 217] on body "TARQUINO GARCIA valvuniples y accesorios sas Inicio Tareas Solicitudes Licitaci…" at bounding box center [430, 213] width 860 height 427
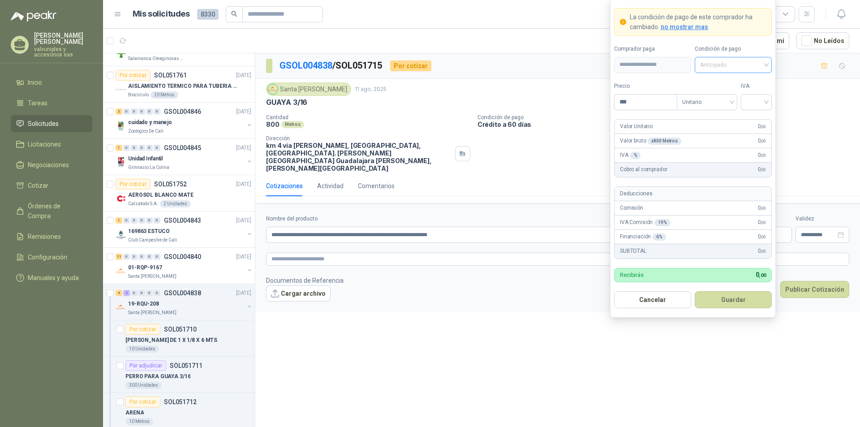
click at [765, 62] on span "Anticipado" at bounding box center [733, 64] width 66 height 13
click at [723, 95] on div "Crédito a 30 días" at bounding box center [733, 98] width 63 height 10
click at [663, 94] on input "***" at bounding box center [645, 101] width 62 height 15
click at [731, 101] on span "Unitario" at bounding box center [707, 101] width 50 height 13
click at [698, 120] on div "Unitario" at bounding box center [707, 121] width 46 height 10
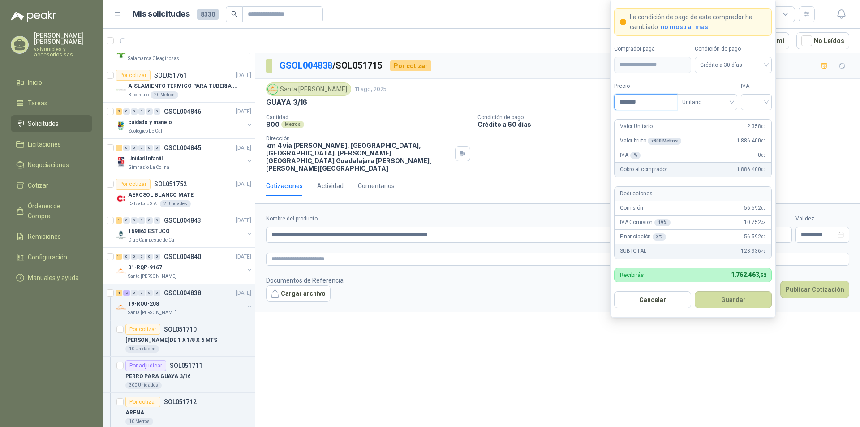
drag, startPoint x: 622, startPoint y: 101, endPoint x: 647, endPoint y: 96, distance: 24.8
click at [647, 96] on input "*******" at bounding box center [645, 101] width 62 height 15
click at [733, 101] on div "Unitario" at bounding box center [707, 102] width 60 height 16
click at [702, 118] on div "Unitario" at bounding box center [707, 121] width 46 height 10
click at [643, 103] on input "*******" at bounding box center [645, 101] width 62 height 15
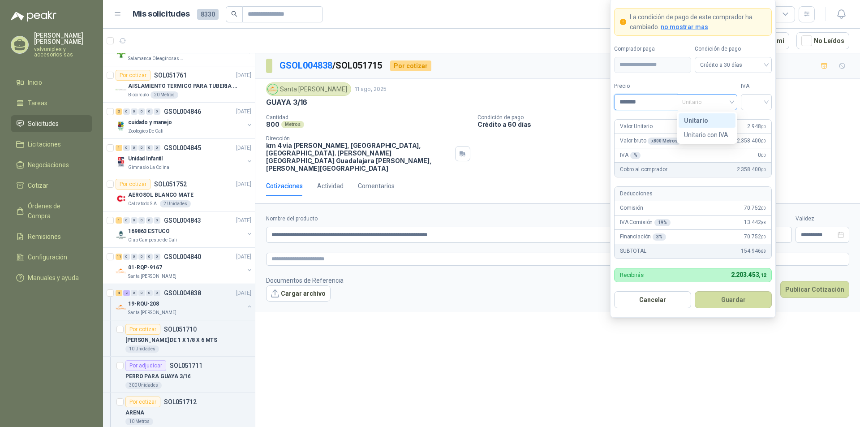
click at [730, 100] on span "Unitario" at bounding box center [707, 101] width 50 height 13
type input "*******"
click at [702, 117] on div "Unitario" at bounding box center [707, 121] width 46 height 10
click at [767, 102] on div at bounding box center [756, 102] width 31 height 16
click at [753, 120] on div "19%" at bounding box center [756, 121] width 17 height 10
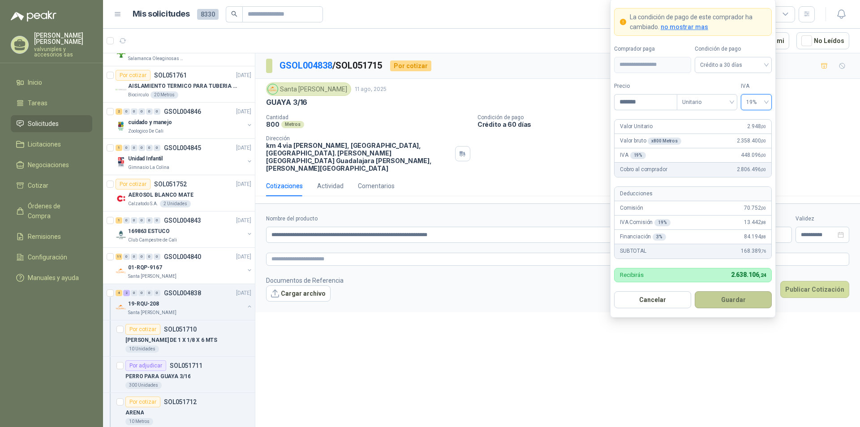
click at [732, 297] on button "Guardar" at bounding box center [733, 299] width 77 height 17
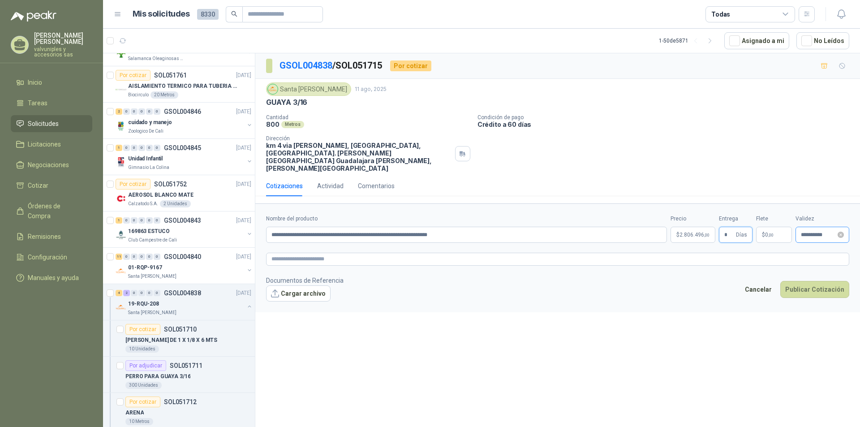
type input "*"
click at [808, 232] on input "**********" at bounding box center [818, 235] width 35 height 6
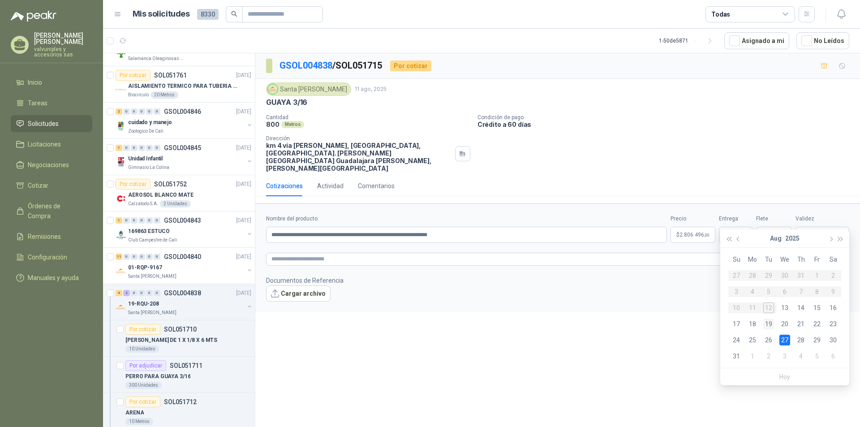
click at [769, 321] on div "19" at bounding box center [768, 323] width 11 height 11
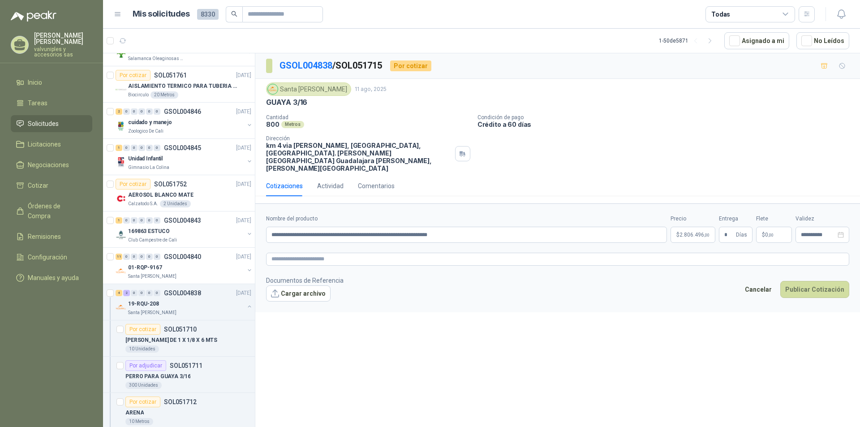
type input "**********"
click at [459, 227] on input "**********" at bounding box center [466, 235] width 401 height 16
click at [809, 281] on button "Publicar Cotización" at bounding box center [814, 289] width 69 height 17
click at [487, 227] on input "**********" at bounding box center [466, 235] width 401 height 16
type input "**********"
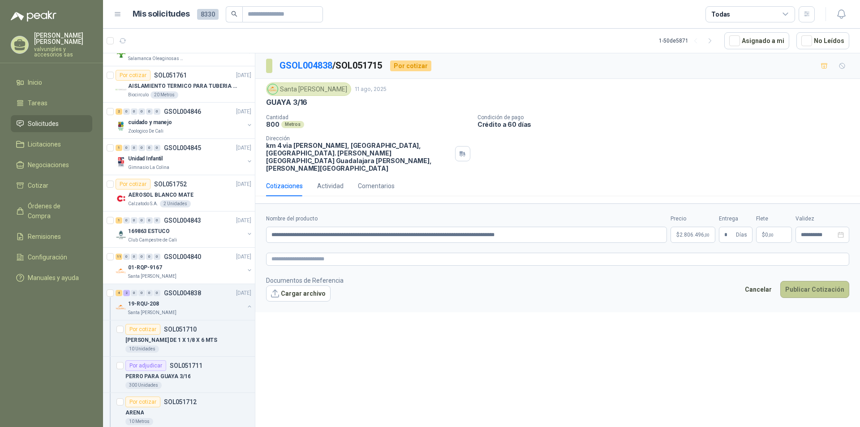
click at [815, 281] on button "Publicar Cotización" at bounding box center [814, 289] width 69 height 17
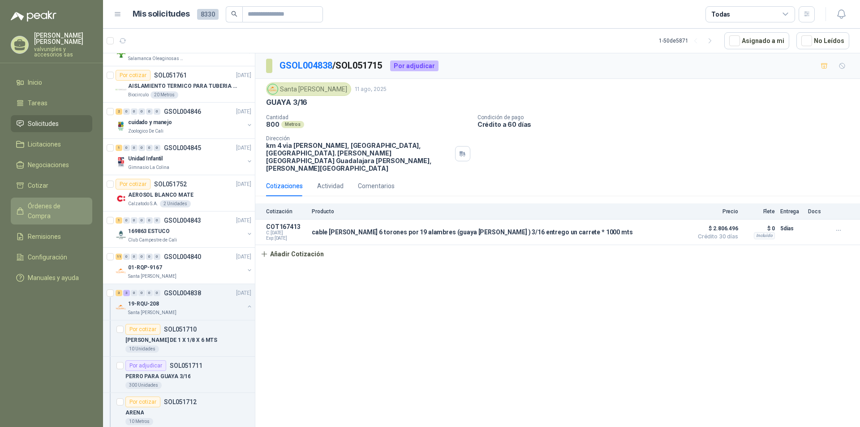
click at [56, 201] on span "Órdenes de Compra" at bounding box center [56, 211] width 56 height 20
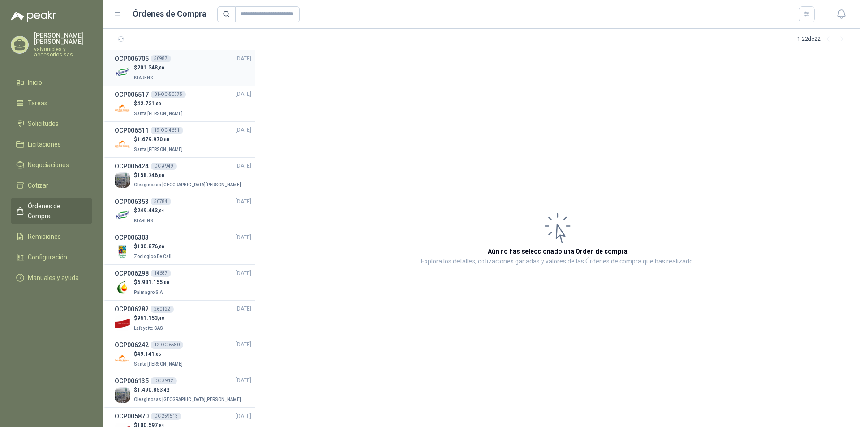
click at [154, 65] on span "201.348 ,00" at bounding box center [150, 67] width 27 height 6
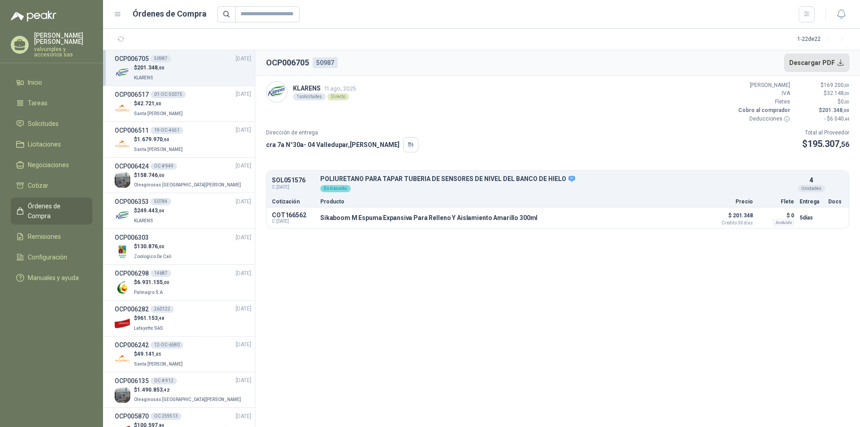
click at [809, 60] on button "Descargar PDF" at bounding box center [816, 63] width 65 height 18
click at [37, 232] on span "Remisiones" at bounding box center [44, 237] width 33 height 10
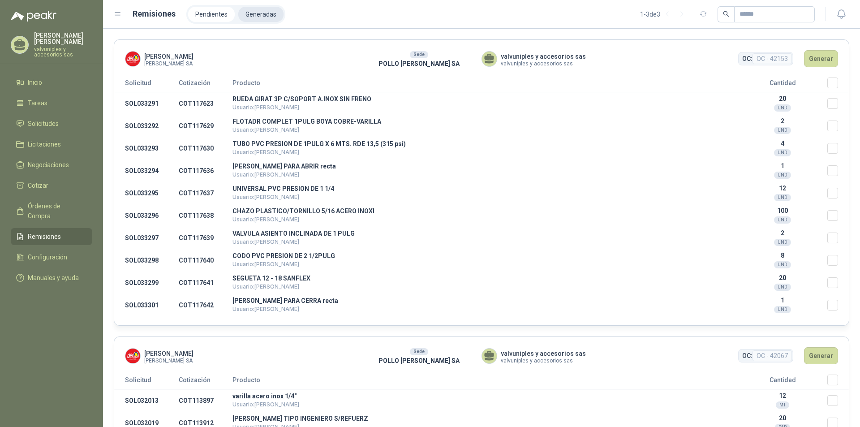
click at [259, 12] on li "Generadas" at bounding box center [260, 14] width 45 height 15
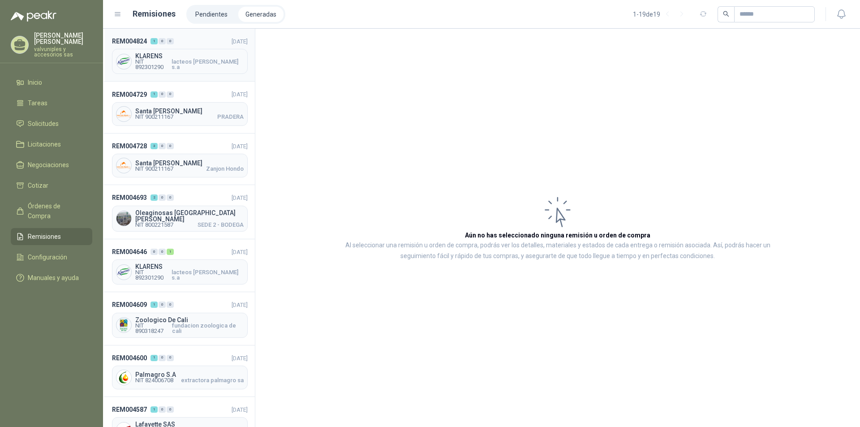
click at [156, 57] on span "KLARENS" at bounding box center [189, 56] width 108 height 6
click at [157, 57] on span "KLARENS" at bounding box center [189, 56] width 108 height 6
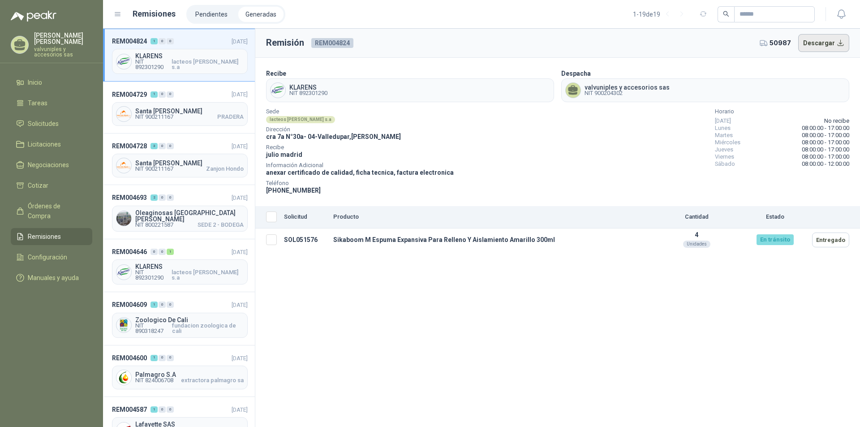
click at [820, 42] on button "Descargar" at bounding box center [823, 43] width 51 height 18
